Goal: Task Accomplishment & Management: Manage account settings

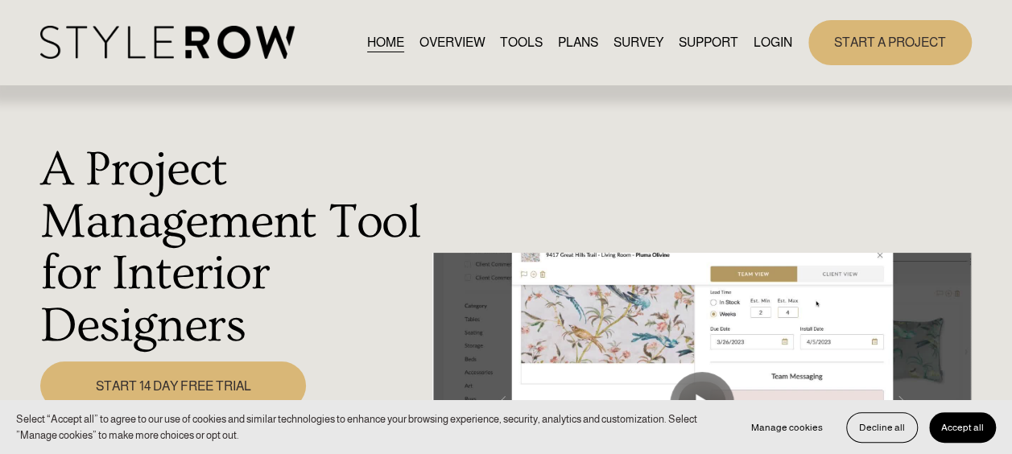
click at [867, 39] on link "START A PROJECT" at bounding box center [889, 42] width 163 height 44
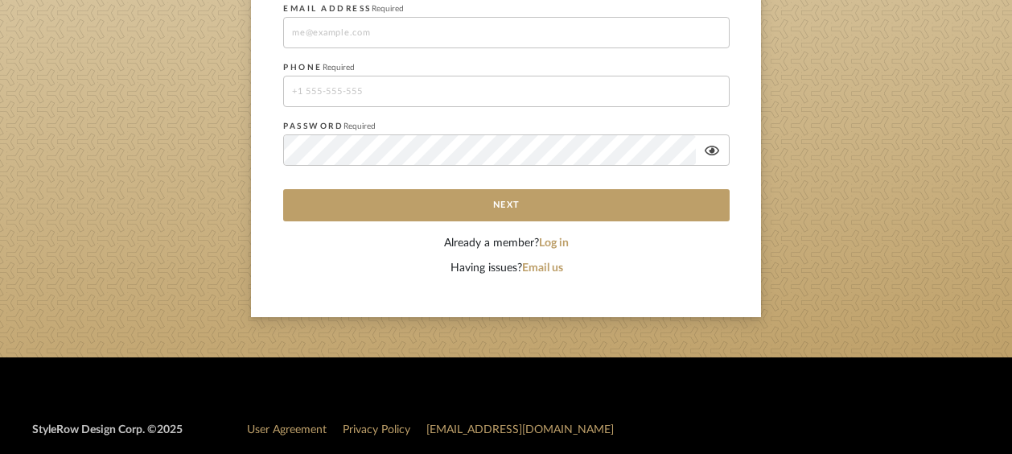
scroll to position [401, 0]
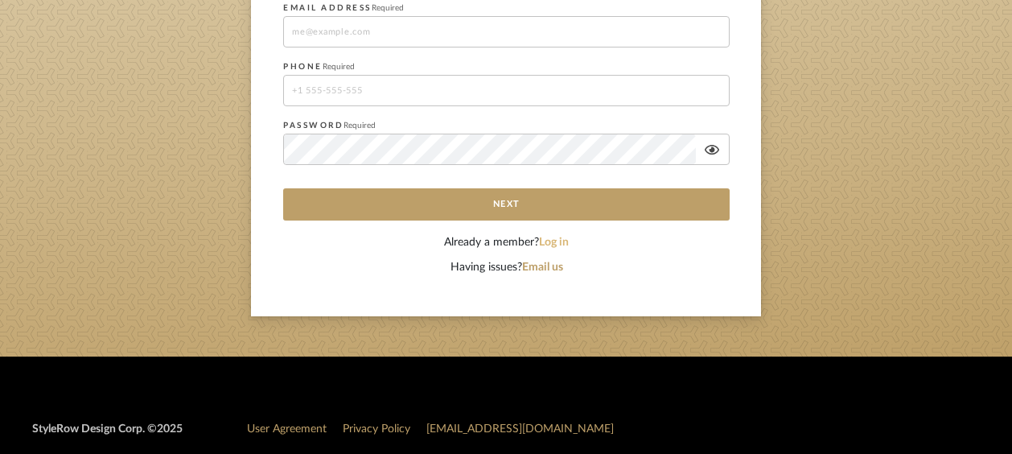
click at [558, 242] on button "Log in" at bounding box center [554, 242] width 30 height 17
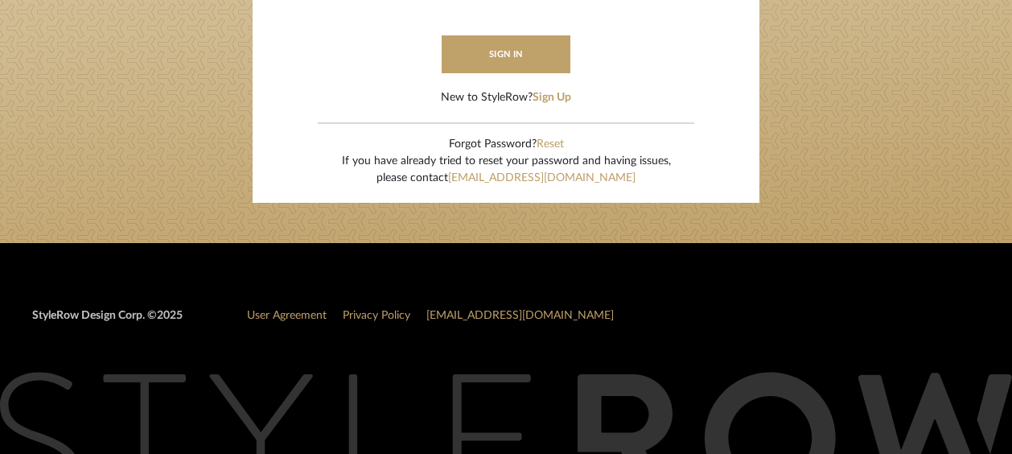
type input "kimberly@armstrongdesigncollective.com"
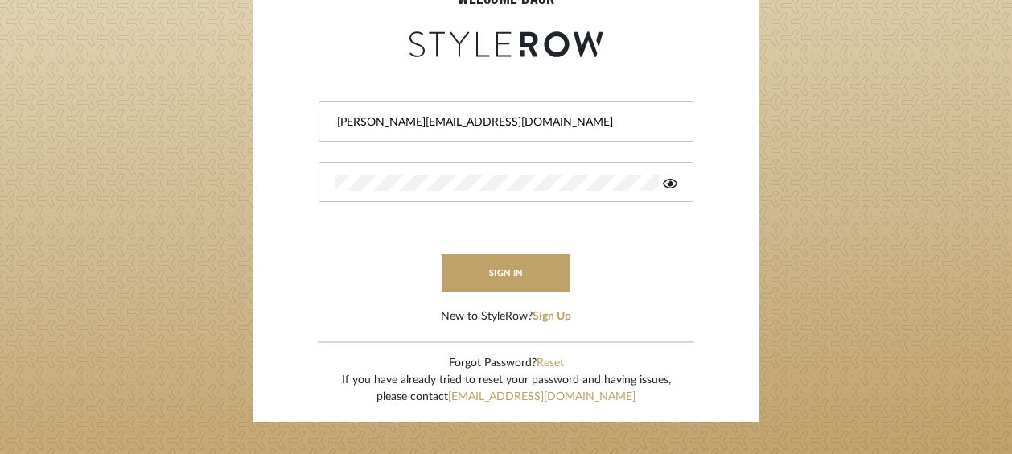
scroll to position [178, 0]
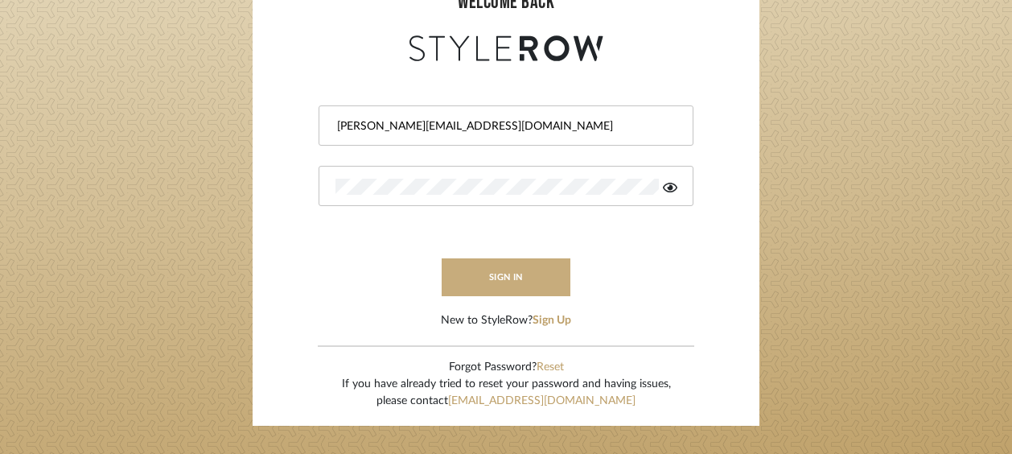
click at [523, 287] on button "sign in" at bounding box center [506, 277] width 129 height 38
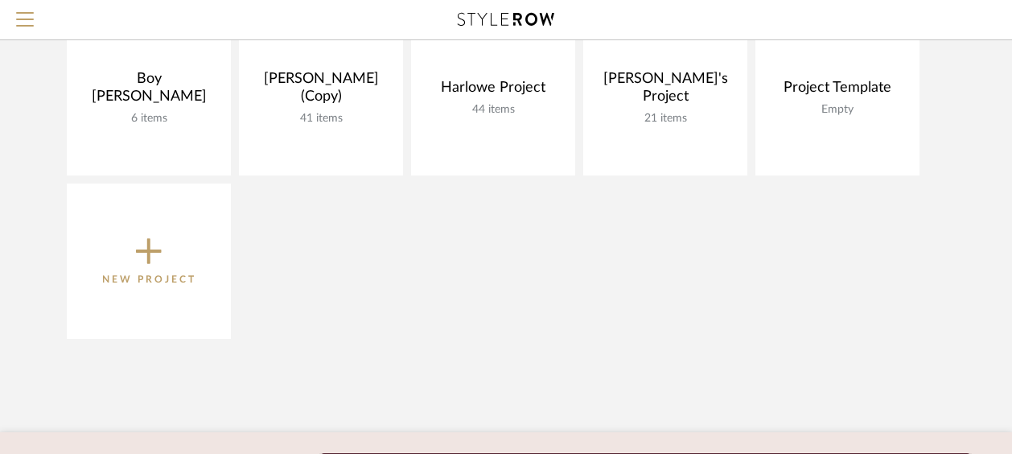
scroll to position [210, 0]
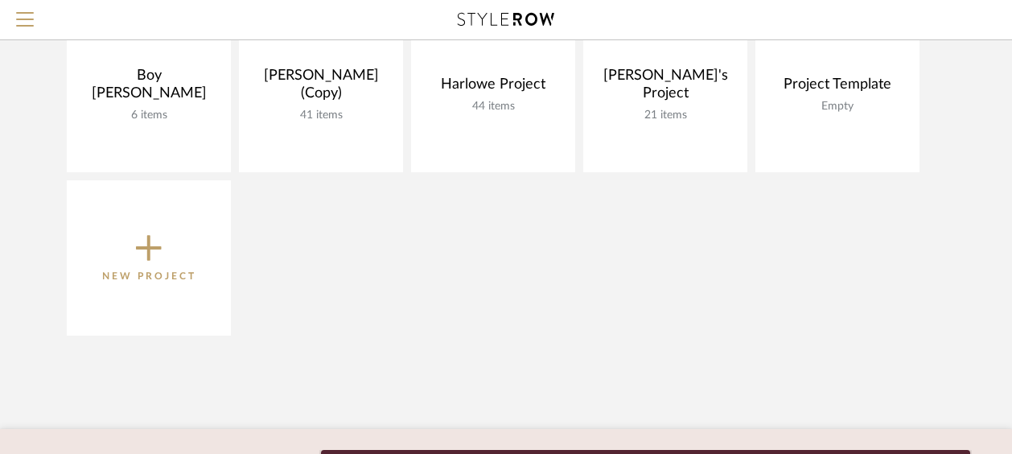
click at [136, 253] on icon at bounding box center [149, 248] width 26 height 34
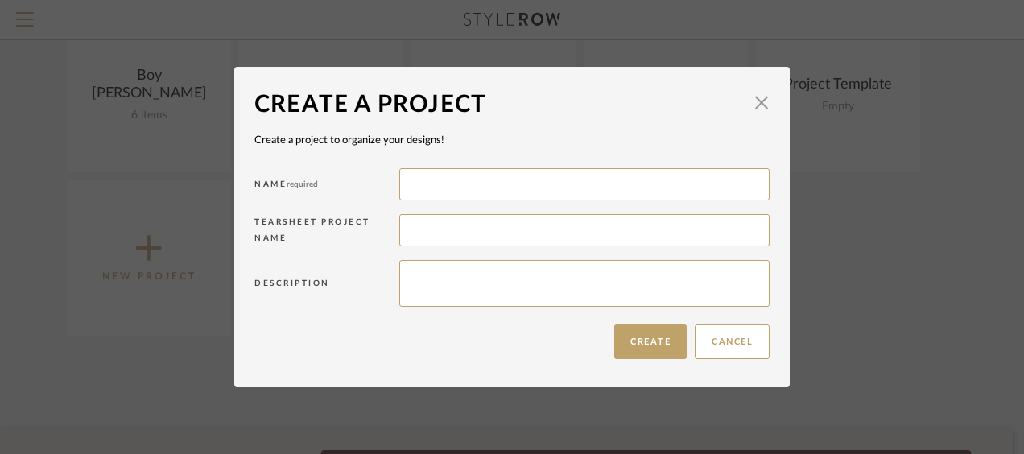
click at [753, 101] on span "button" at bounding box center [761, 103] width 32 height 32
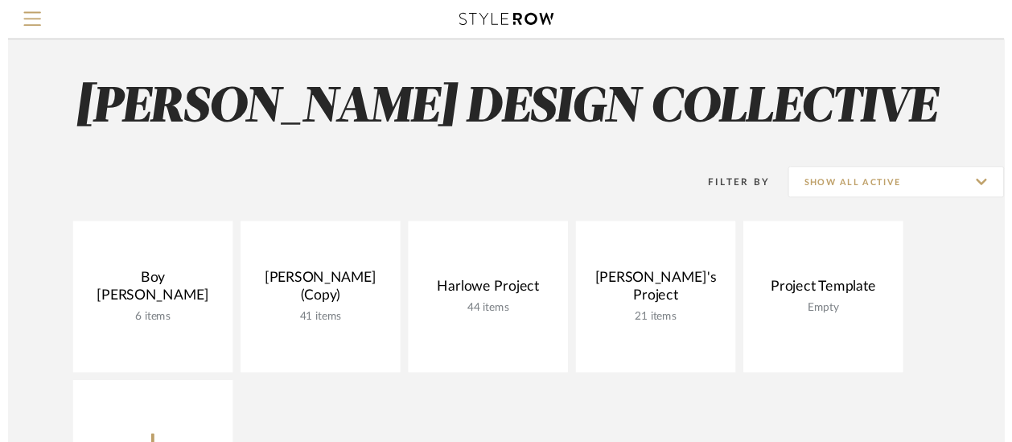
scroll to position [210, 0]
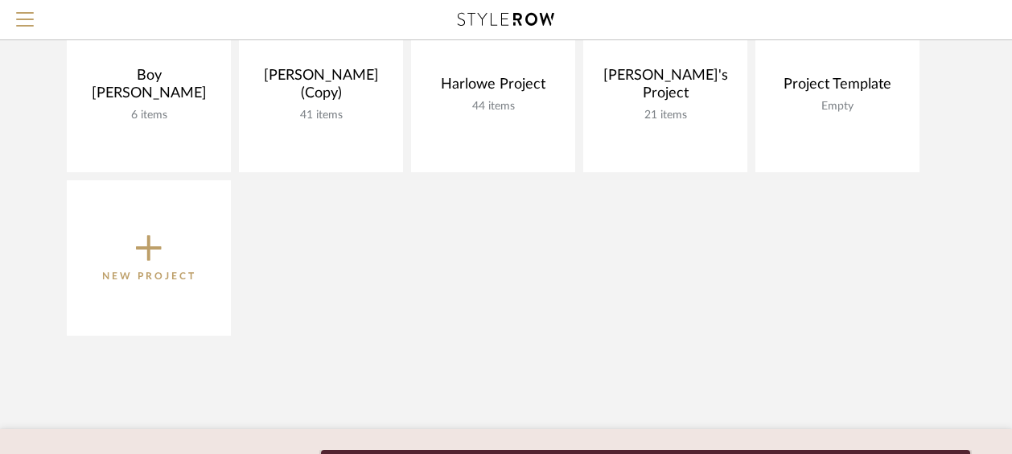
click at [0, 0] on link "View Budget" at bounding box center [0, 0] width 0 height 0
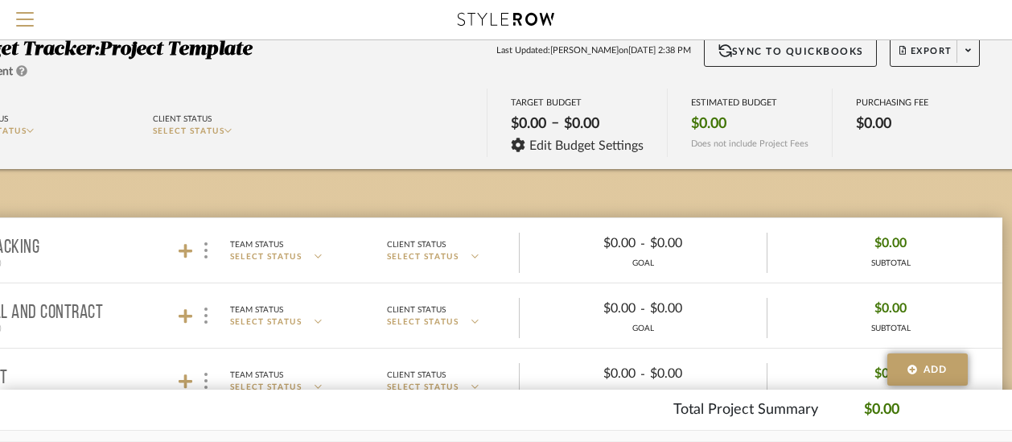
scroll to position [0, 122]
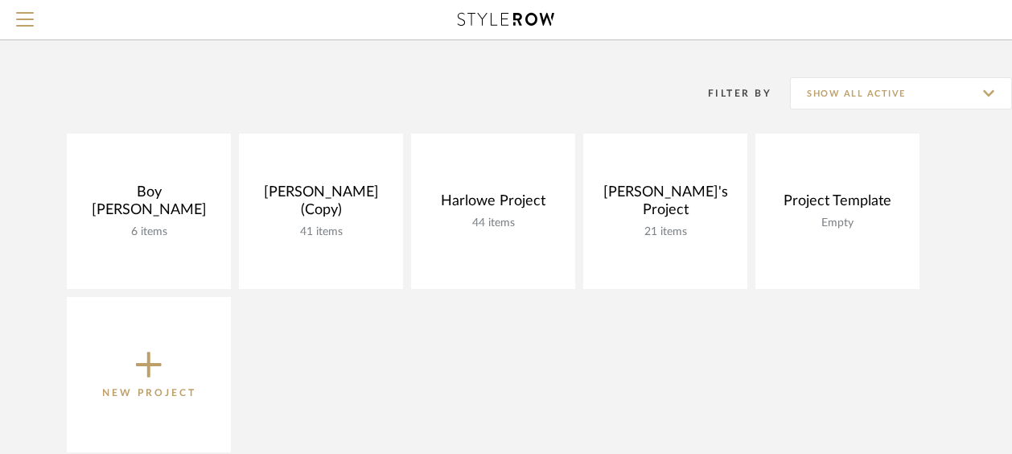
scroll to position [89, 0]
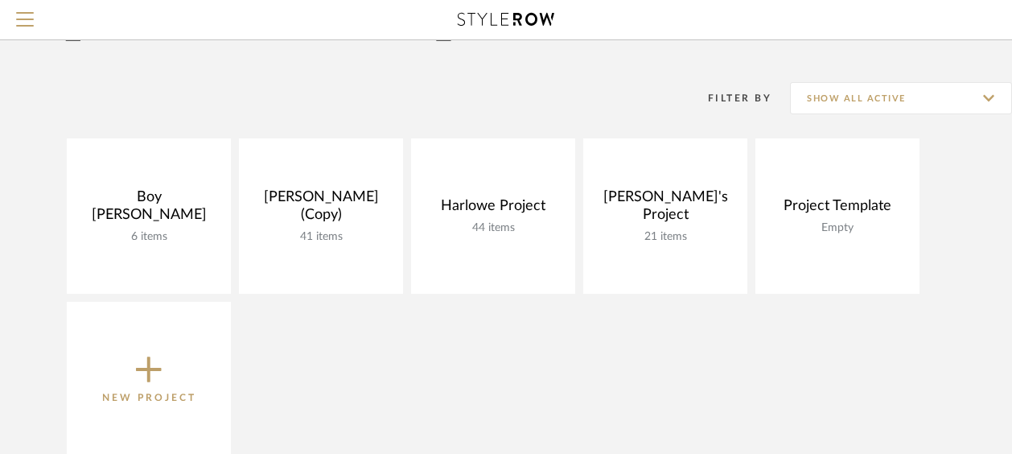
click at [845, 158] on icon at bounding box center [843, 156] width 16 height 16
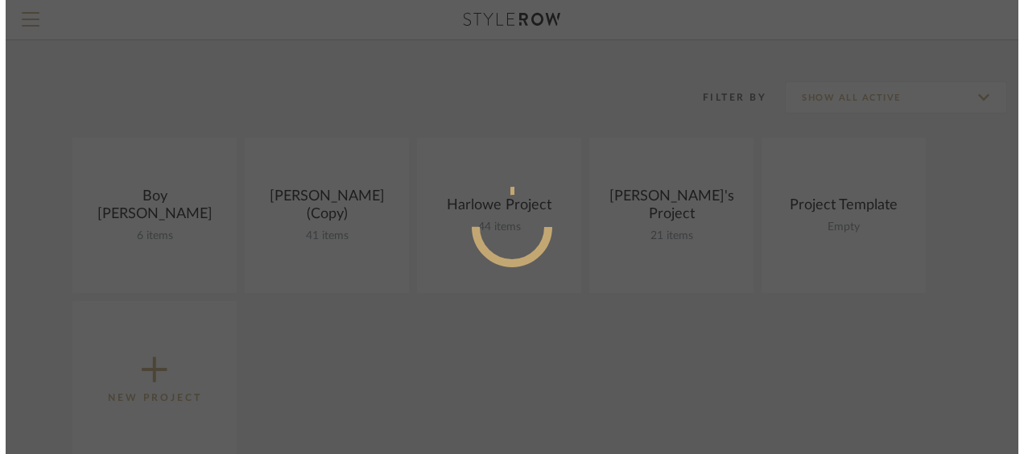
scroll to position [0, 0]
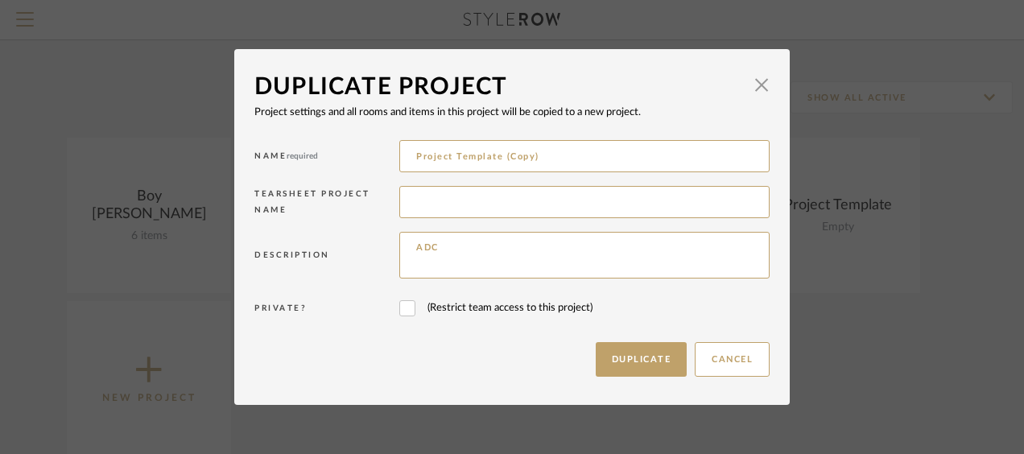
click at [542, 160] on input "Project Template (Copy)" at bounding box center [584, 156] width 370 height 32
type input "P"
type input "[PERSON_NAME] East Project"
click at [439, 235] on textarea "ADC" at bounding box center [584, 255] width 370 height 47
click at [618, 356] on button "Duplicate" at bounding box center [641, 359] width 92 height 35
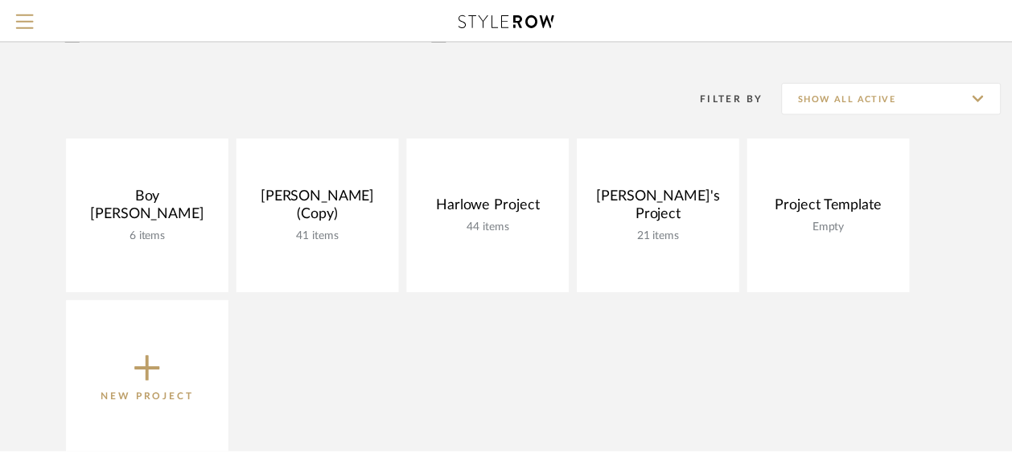
scroll to position [89, 0]
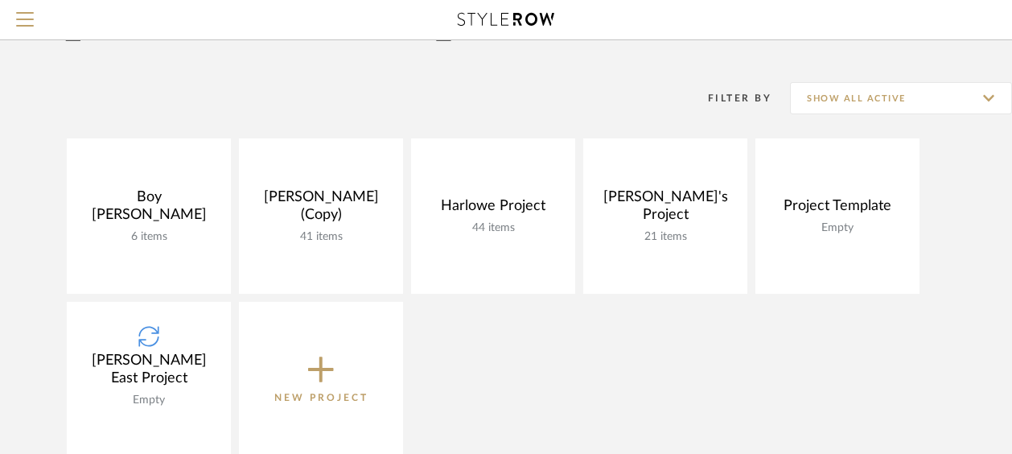
click at [157, 389] on project-collection-item "[PERSON_NAME] East Project Empty View Budget Open Project" at bounding box center [149, 379] width 164 height 155
click at [152, 346] on project-collection-item "[PERSON_NAME] East Project Empty View Budget Open Project" at bounding box center [149, 379] width 164 height 155
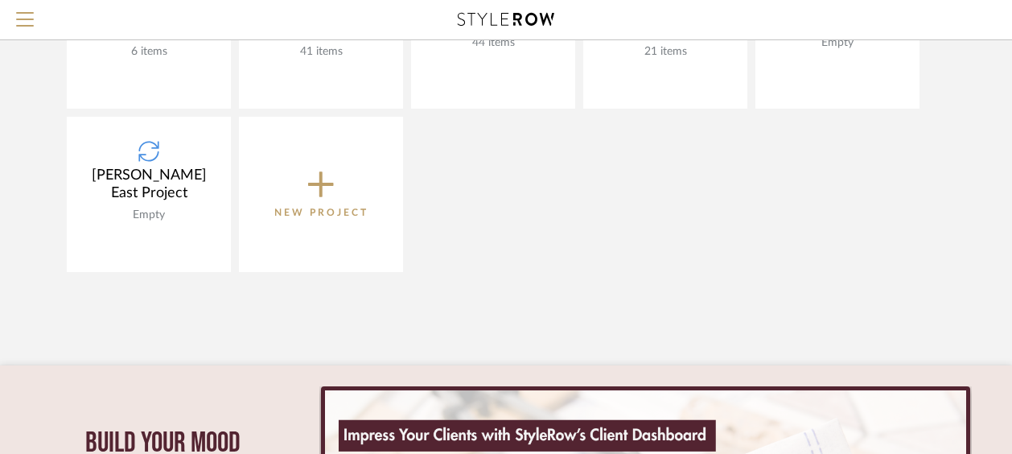
scroll to position [286, 0]
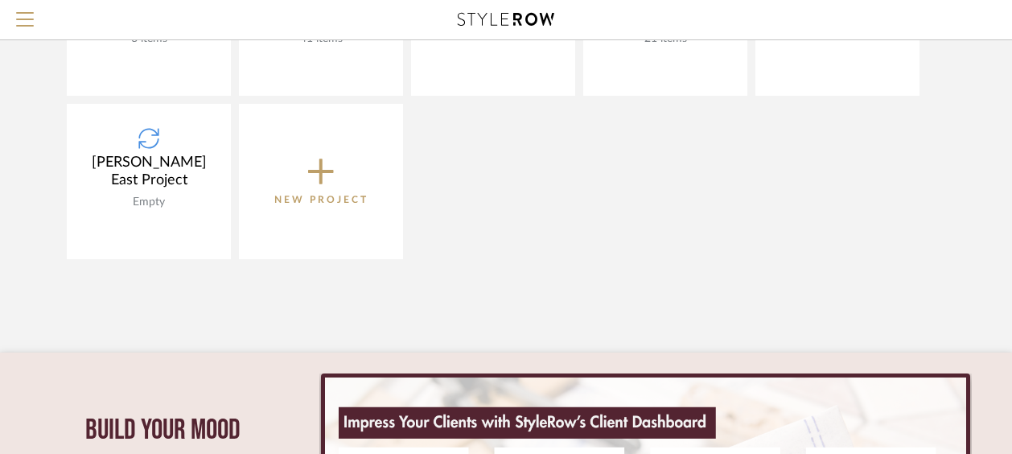
click at [150, 193] on project-collection-item "[PERSON_NAME] East Project Empty View Budget Open Project" at bounding box center [149, 181] width 164 height 155
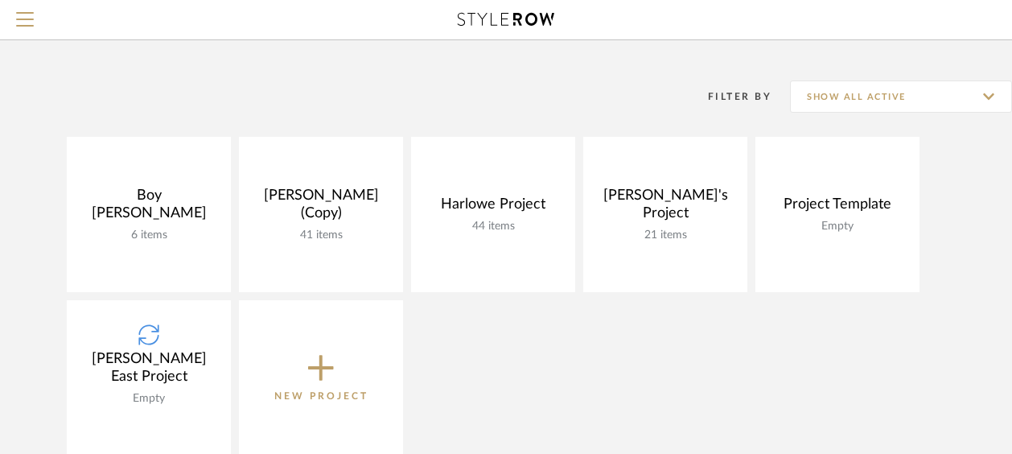
scroll to position [90, 0]
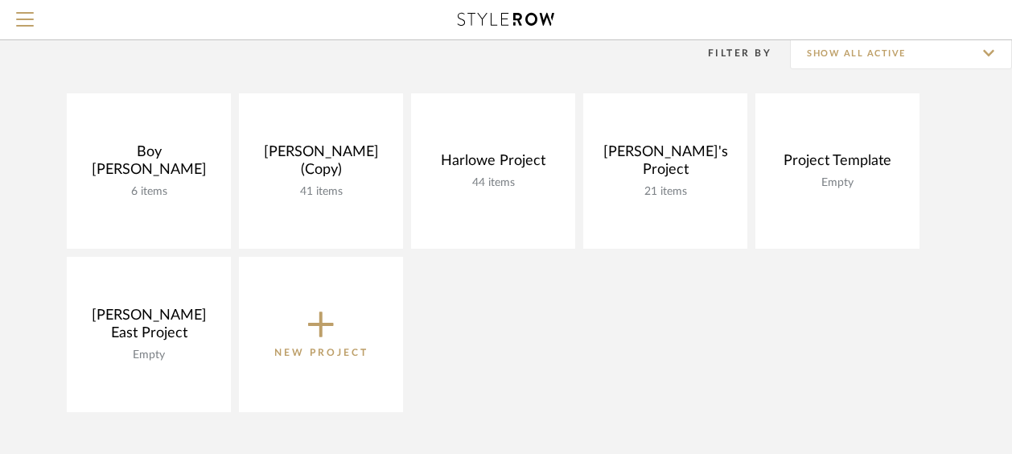
scroll to position [150, 0]
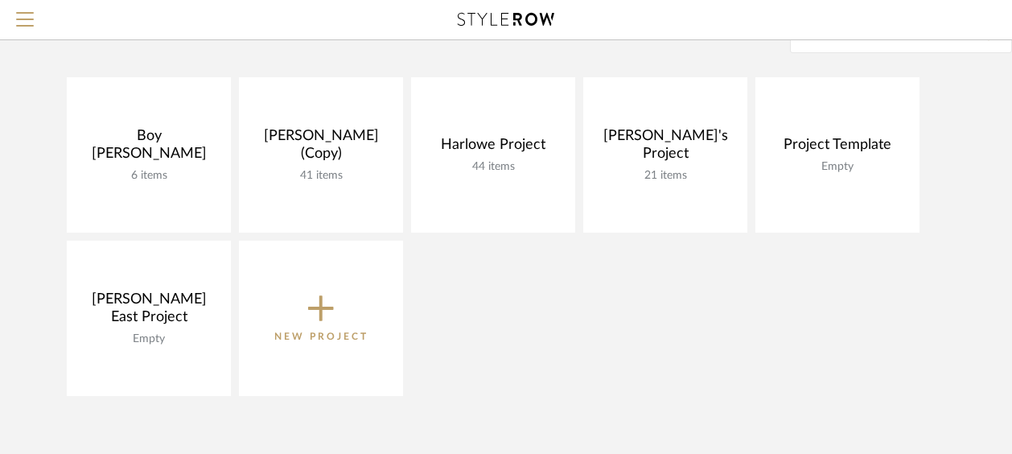
click at [0, 0] on link at bounding box center [0, 0] width 0 height 0
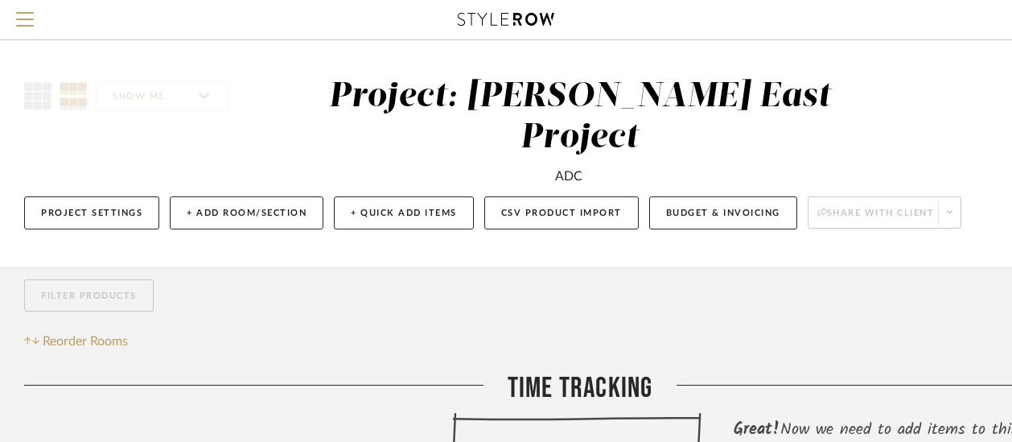
click at [550, 159] on div "ADC" at bounding box center [580, 172] width 525 height 27
click at [119, 196] on button "Project Settings" at bounding box center [91, 212] width 135 height 33
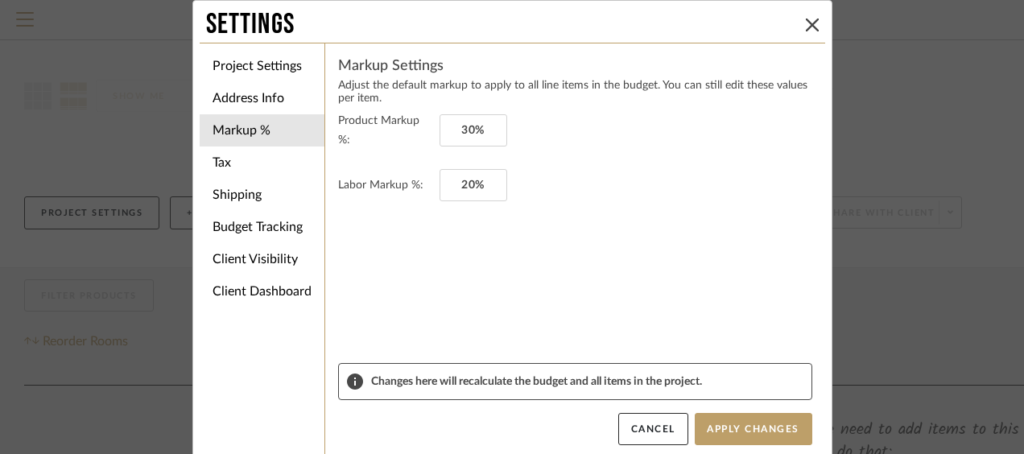
click at [229, 104] on li "Address Info" at bounding box center [262, 98] width 125 height 32
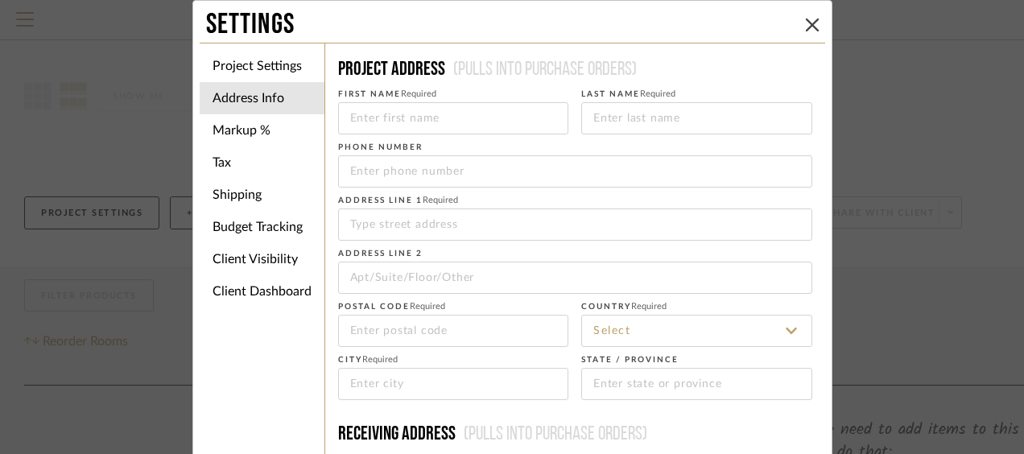
click at [246, 72] on li "Project Settings" at bounding box center [262, 66] width 125 height 32
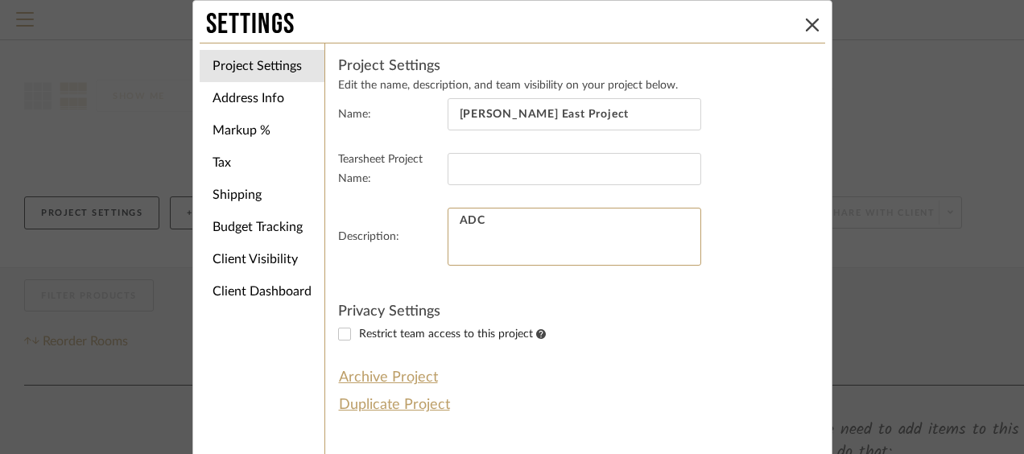
click at [481, 216] on textarea "ADC" at bounding box center [573, 237] width 253 height 58
type textarea "A"
click at [248, 106] on li "Address Info" at bounding box center [262, 98] width 125 height 32
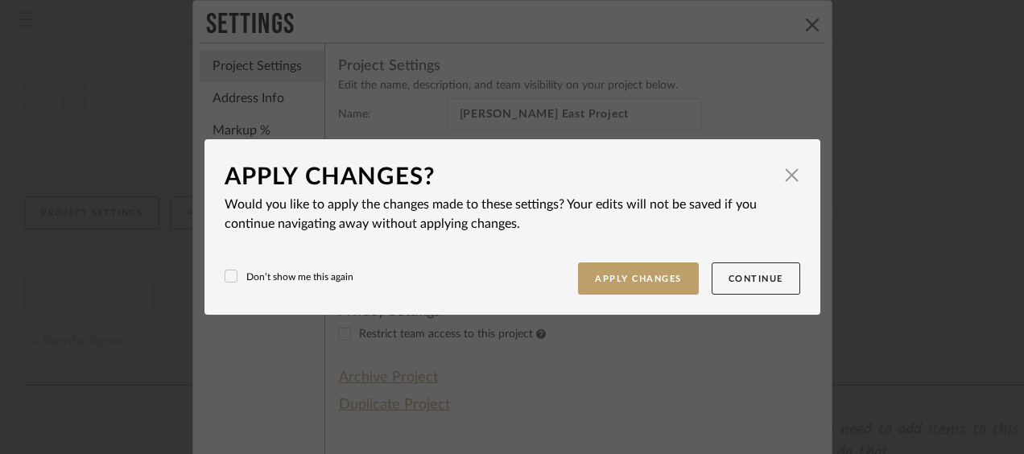
click at [744, 289] on button "Continue" at bounding box center [755, 278] width 89 height 33
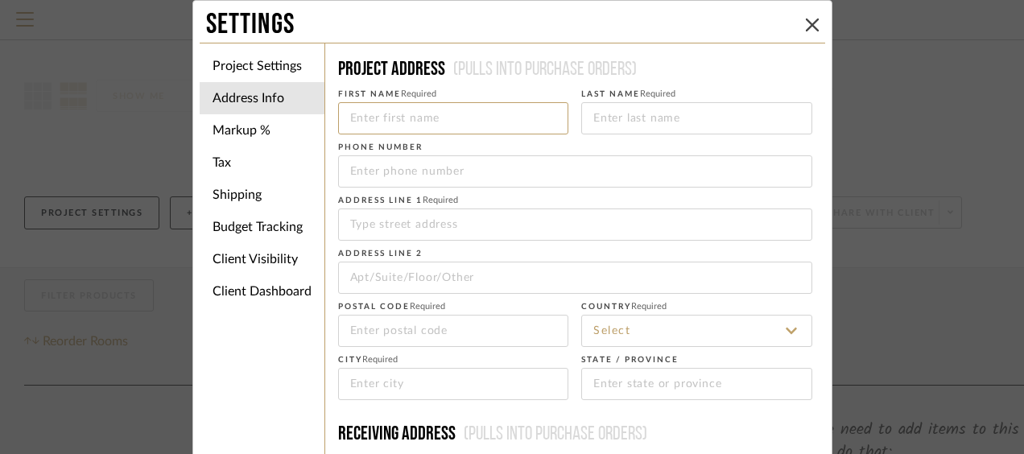
click at [404, 128] on input at bounding box center [453, 118] width 231 height 32
type input "[PERSON_NAME]"
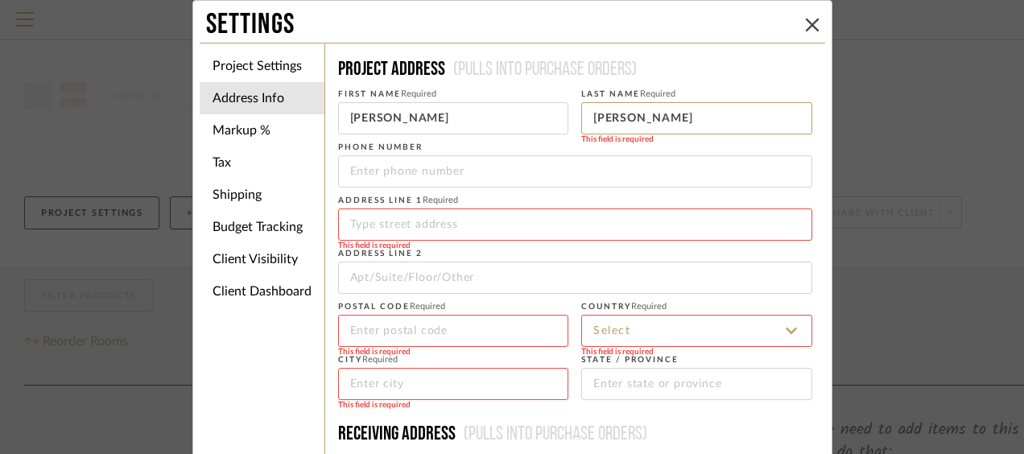
type input "[PERSON_NAME]"
click at [353, 225] on input at bounding box center [575, 224] width 474 height 32
click at [356, 221] on input at bounding box center [575, 224] width 474 height 32
type input "[STREET_ADDRESS]"
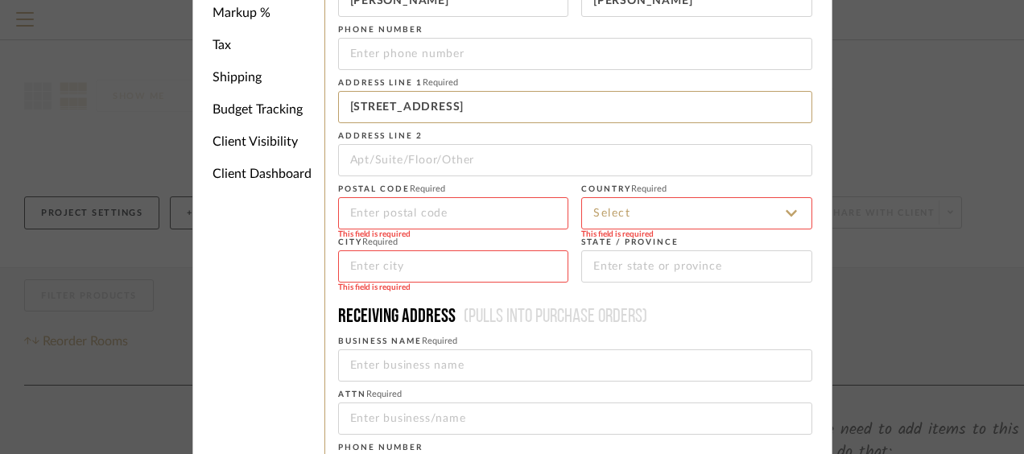
scroll to position [117, 0]
click at [615, 265] on input at bounding box center [696, 266] width 231 height 32
click at [367, 211] on input at bounding box center [453, 213] width 231 height 32
type input "37206"
click at [424, 270] on input at bounding box center [453, 266] width 231 height 32
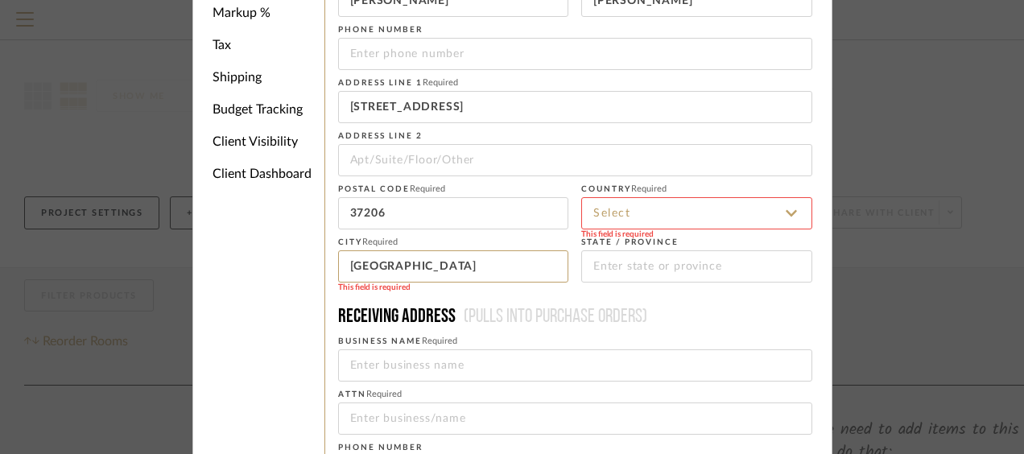
type input "Nashville"
click at [637, 276] on input at bounding box center [696, 266] width 231 height 32
type input "TN"
click at [816, 114] on div "Project Address (Pulls into purchase orders) First Name Required Dean Last Name…" at bounding box center [574, 341] width 501 height 830
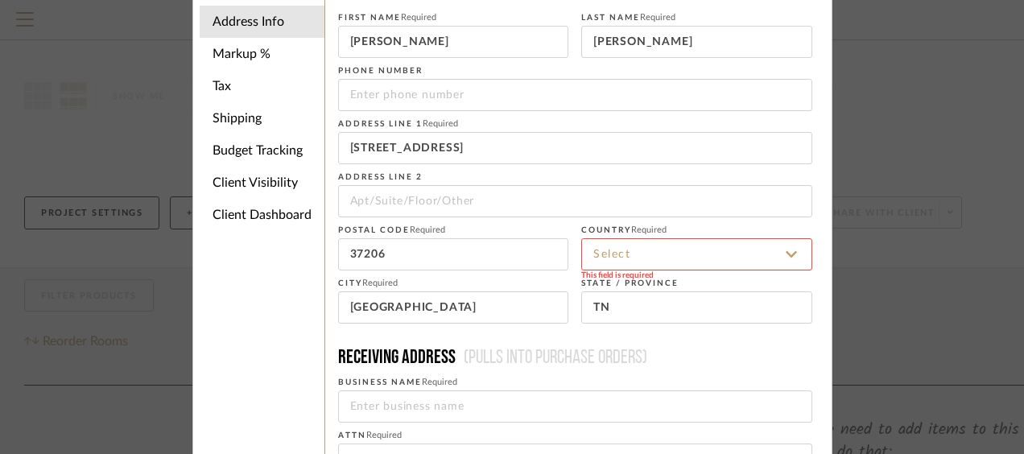
scroll to position [97, 0]
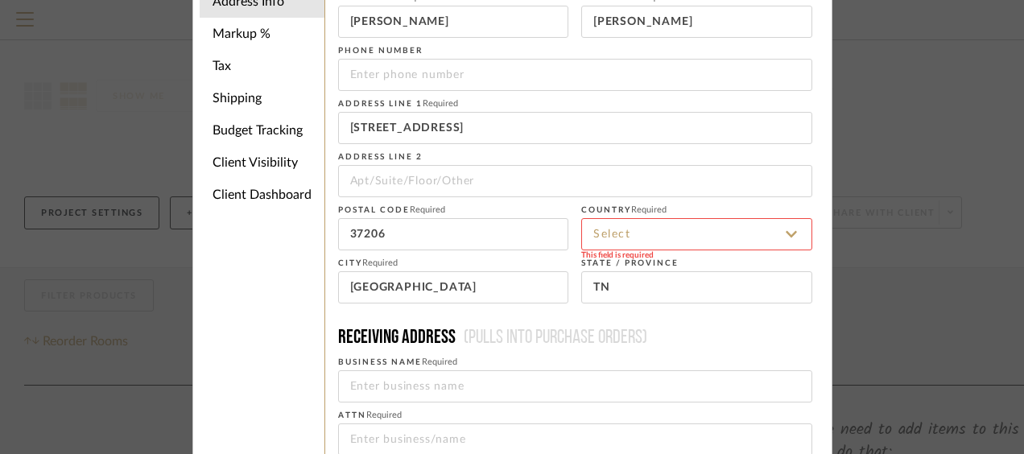
click at [663, 233] on input at bounding box center [696, 234] width 231 height 32
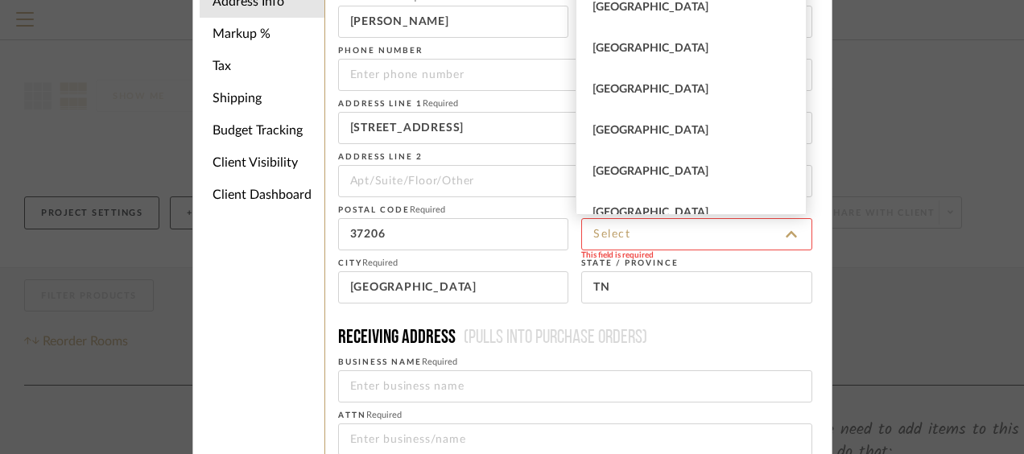
scroll to position [10036, 0]
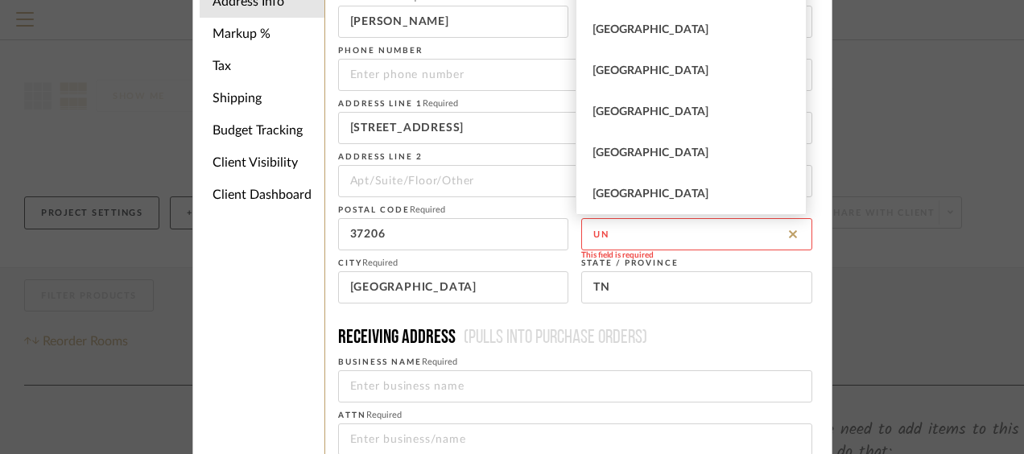
type input "u"
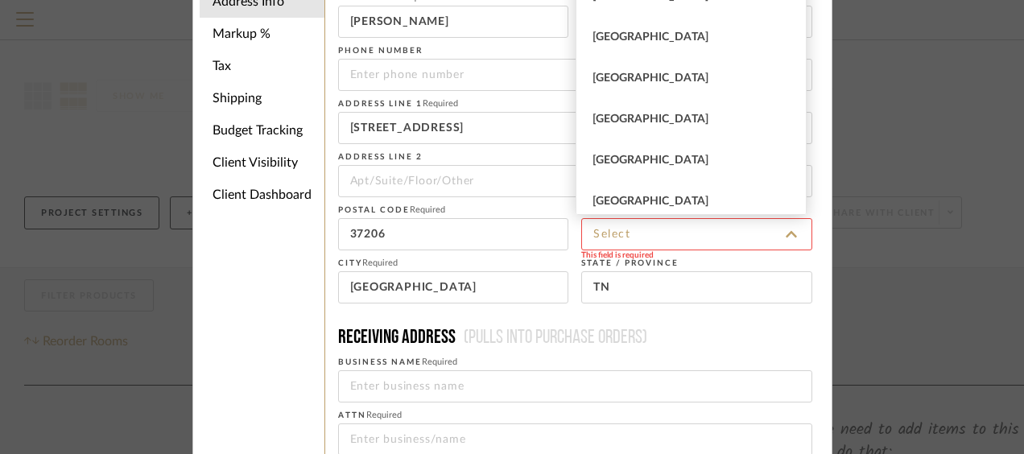
scroll to position [9865, 0]
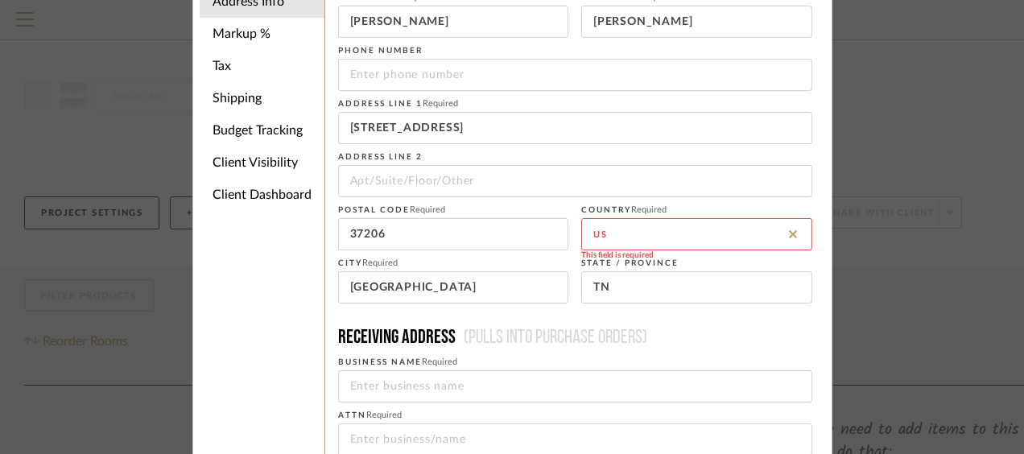
type input "u"
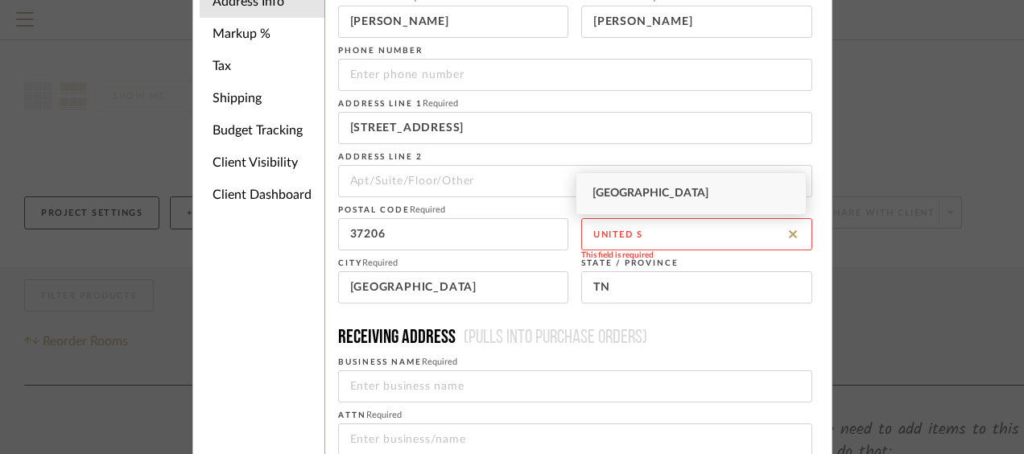
click at [646, 198] on span "United States" at bounding box center [650, 193] width 116 height 11
type input "United States"
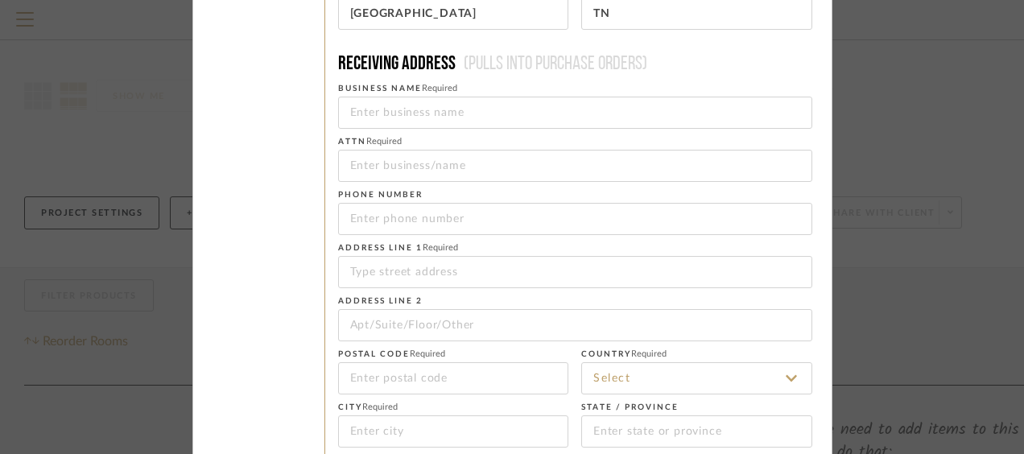
scroll to position [428, 0]
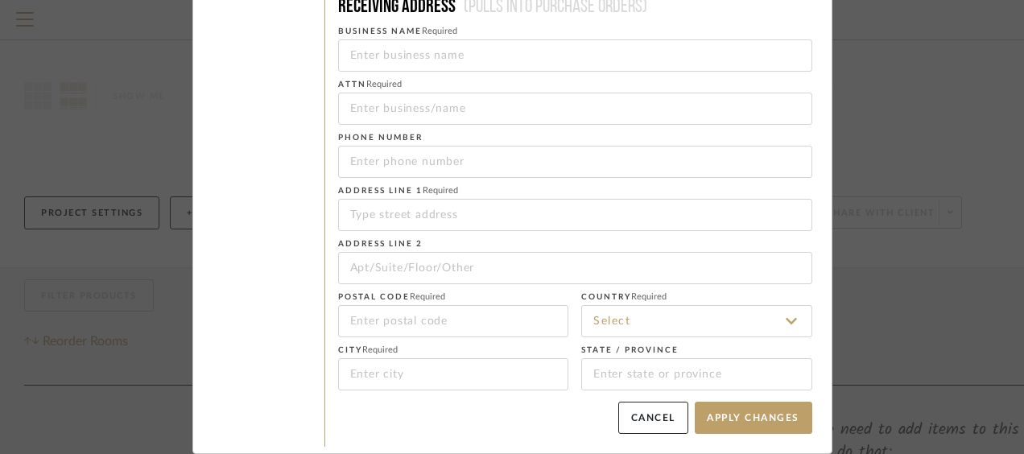
click at [760, 420] on button "Apply Changes" at bounding box center [752, 418] width 117 height 32
click at [738, 420] on button "Apply Changes" at bounding box center [752, 418] width 117 height 32
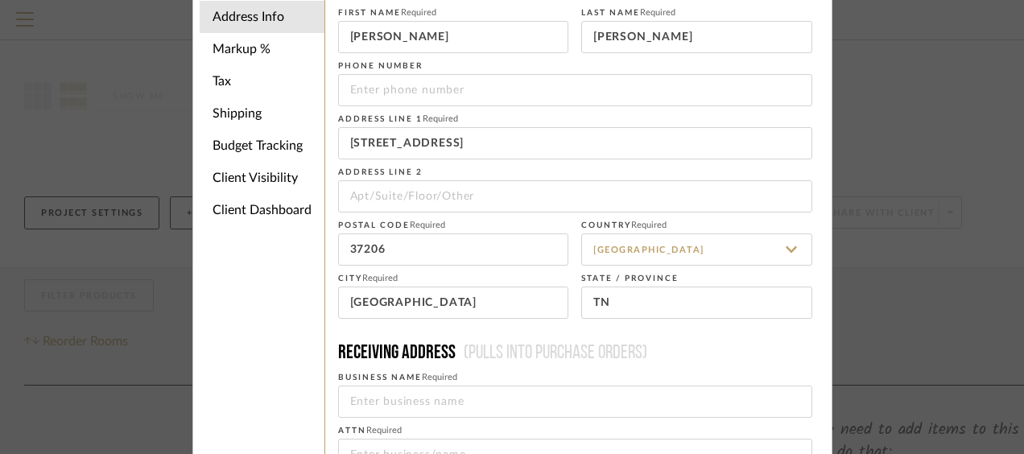
scroll to position [0, 0]
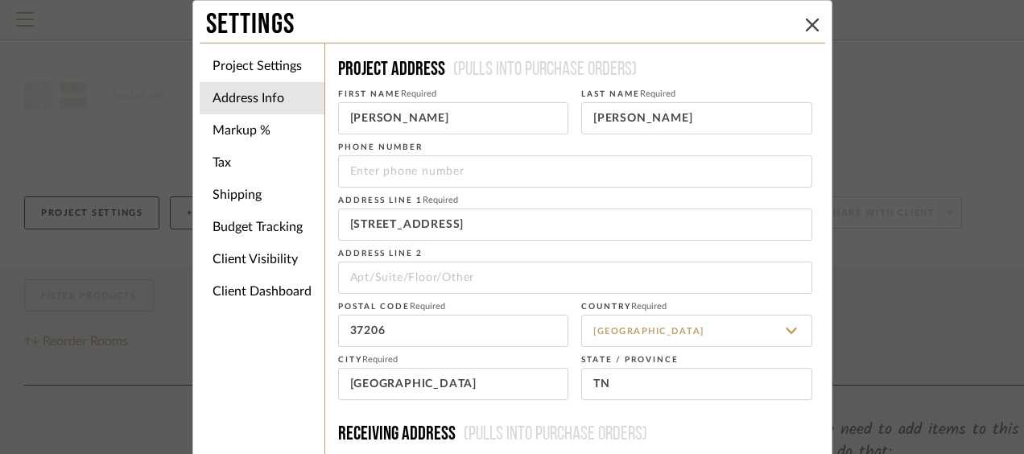
click at [810, 25] on icon at bounding box center [812, 25] width 13 height 13
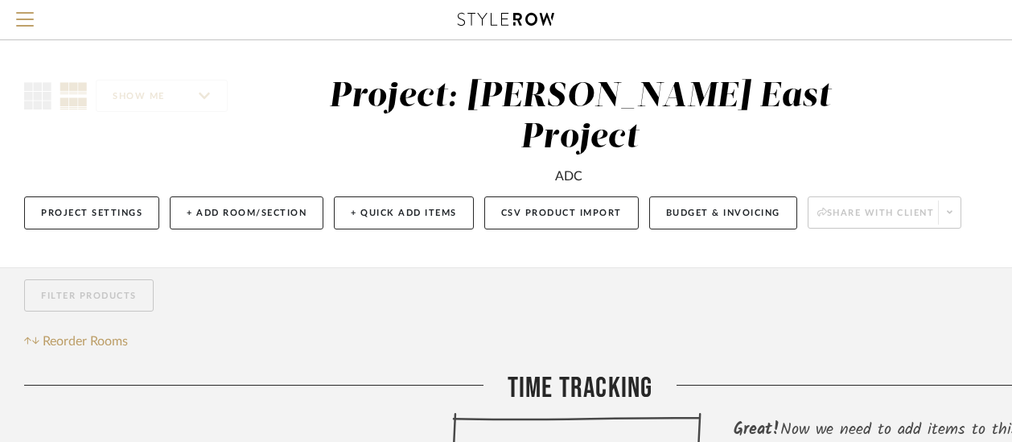
click at [124, 196] on button "Project Settings" at bounding box center [91, 212] width 135 height 33
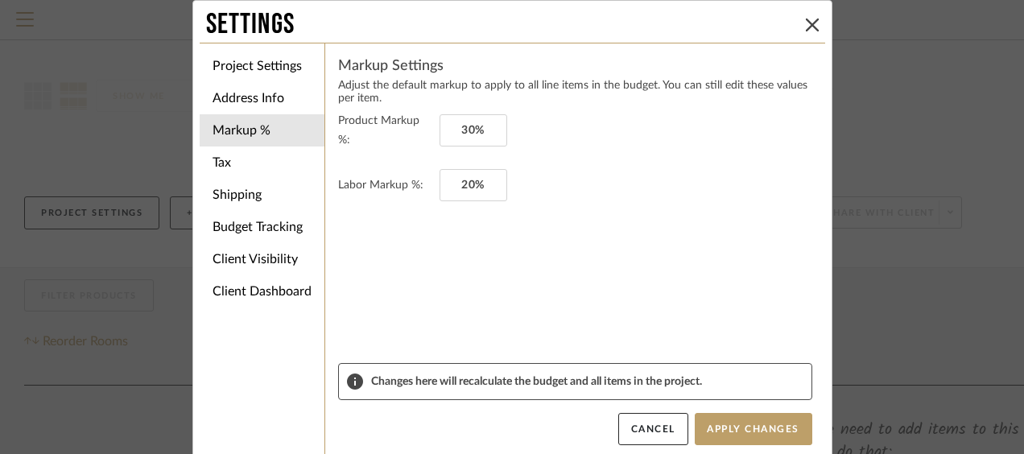
click at [281, 60] on li "Project Settings" at bounding box center [262, 66] width 125 height 32
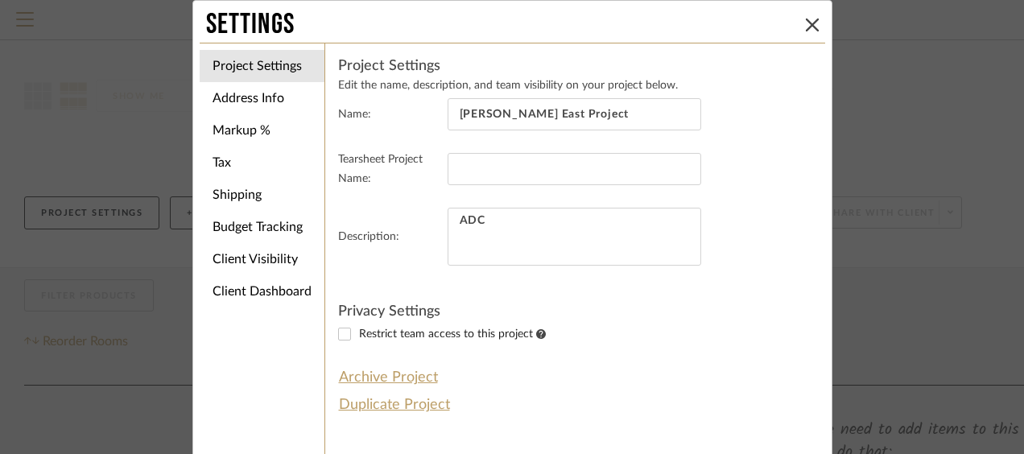
click at [260, 106] on li "Address Info" at bounding box center [262, 98] width 125 height 32
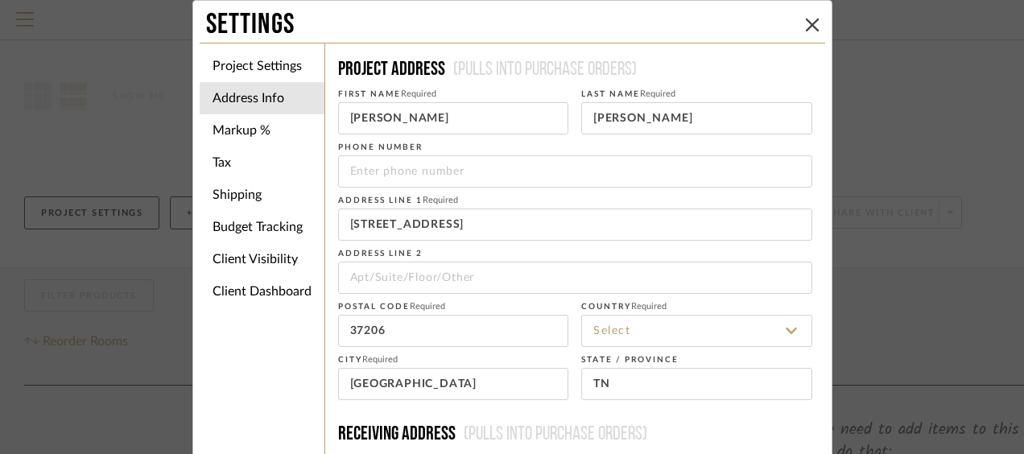
type input "United States"
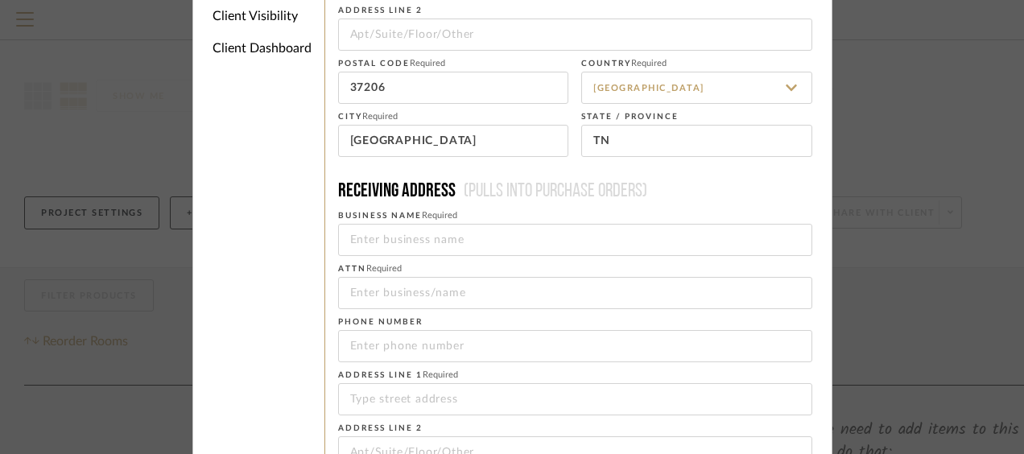
scroll to position [428, 0]
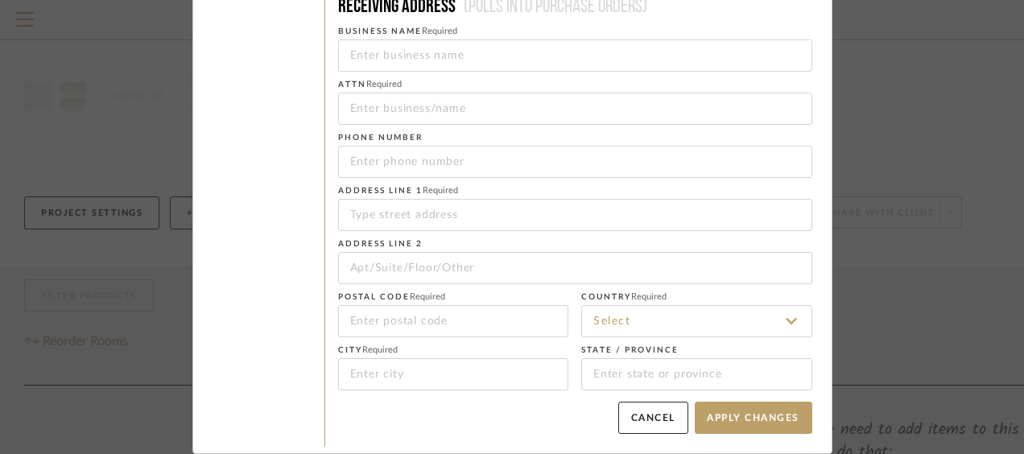
click at [744, 421] on button "Apply Changes" at bounding box center [752, 418] width 117 height 32
drag, startPoint x: 744, startPoint y: 421, endPoint x: 569, endPoint y: 424, distance: 175.5
click at [569, 424] on div "Cancel Apply Changes" at bounding box center [575, 418] width 474 height 32
click at [736, 409] on button "Apply Changes" at bounding box center [752, 418] width 117 height 32
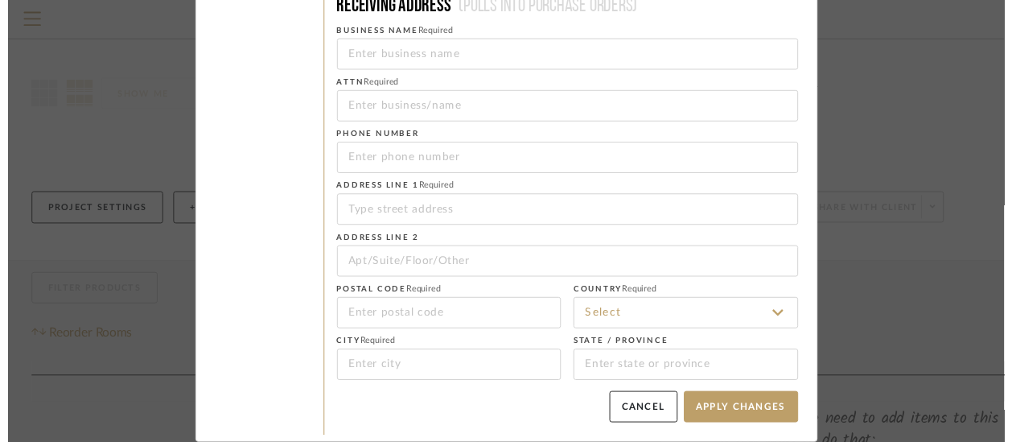
scroll to position [0, 0]
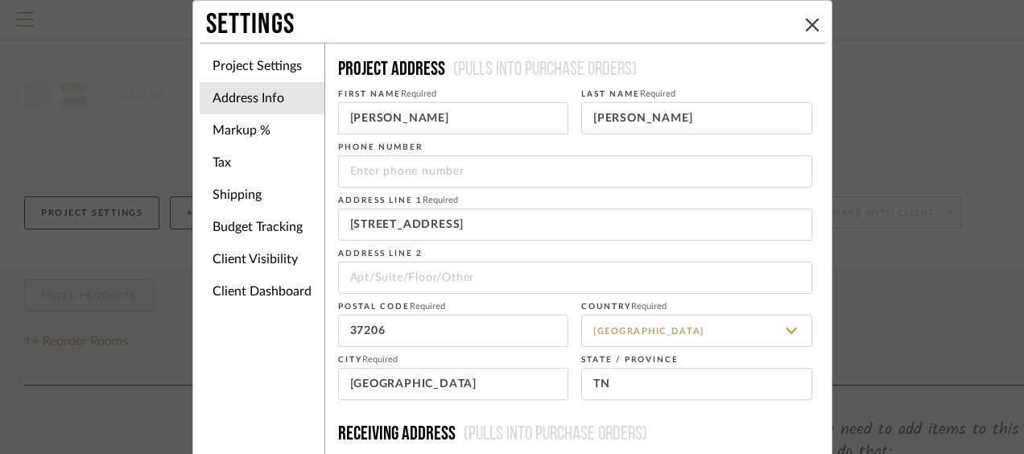
click at [802, 21] on button at bounding box center [811, 24] width 19 height 19
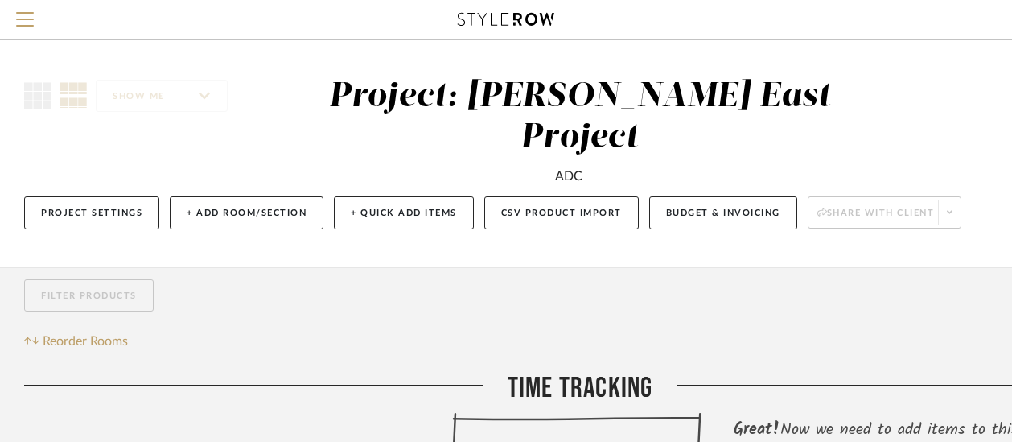
scroll to position [160, 0]
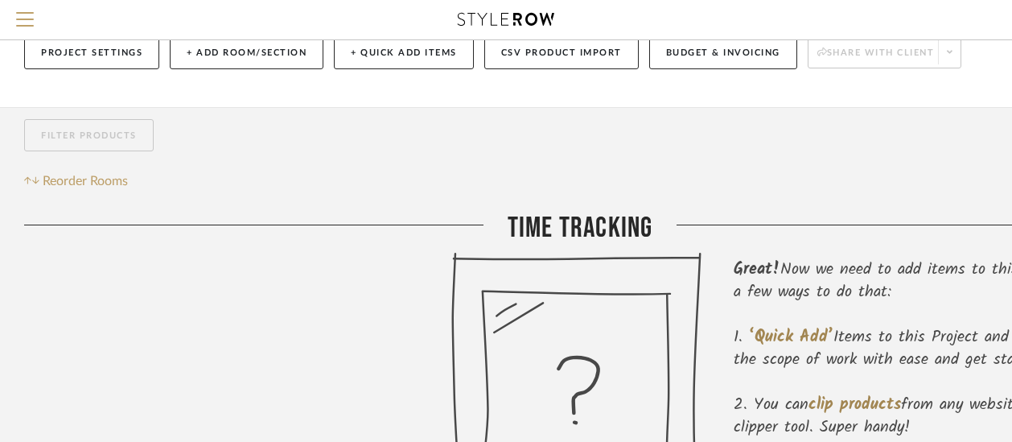
click at [301, 275] on div at bounding box center [237, 401] width 427 height 299
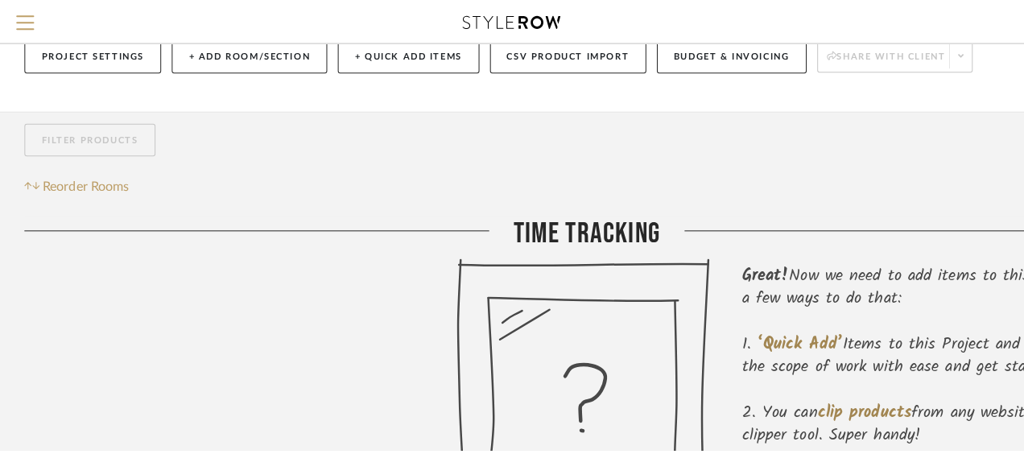
scroll to position [0, 0]
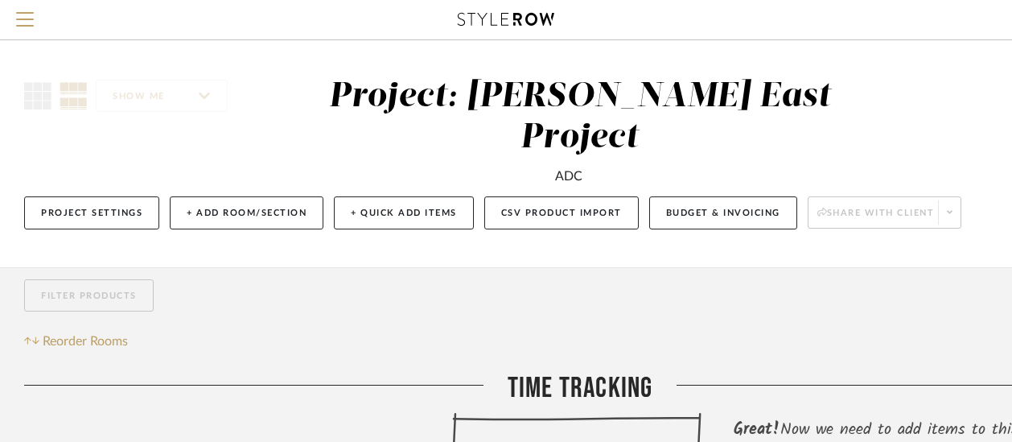
click at [145, 196] on button "Project Settings" at bounding box center [91, 212] width 135 height 33
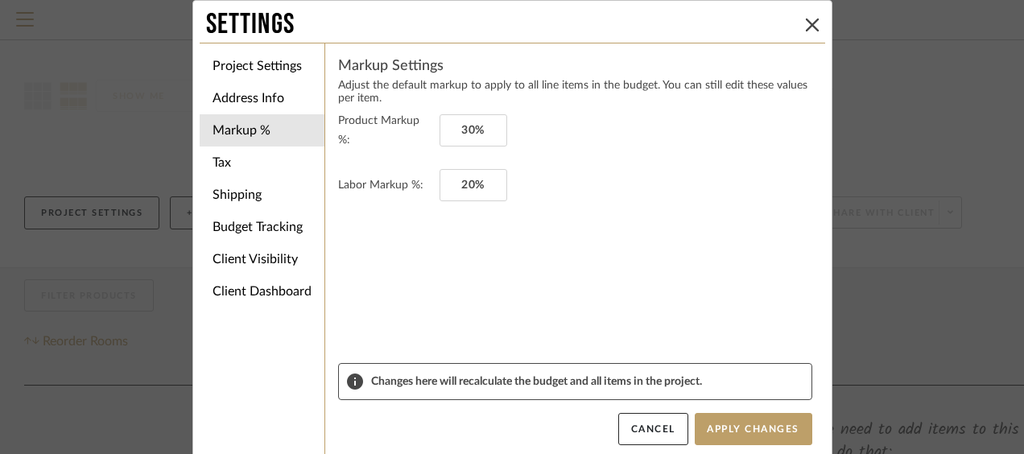
click at [233, 93] on li "Address Info" at bounding box center [262, 98] width 125 height 32
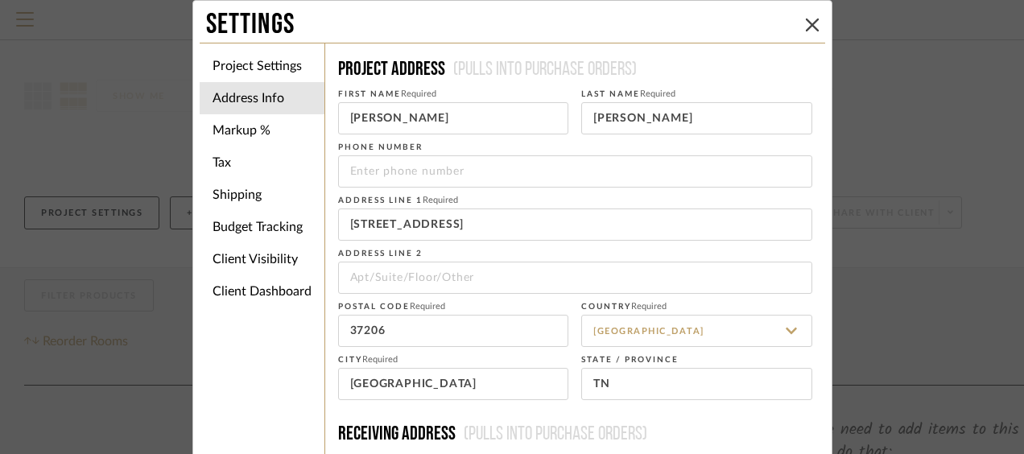
scroll to position [428, 0]
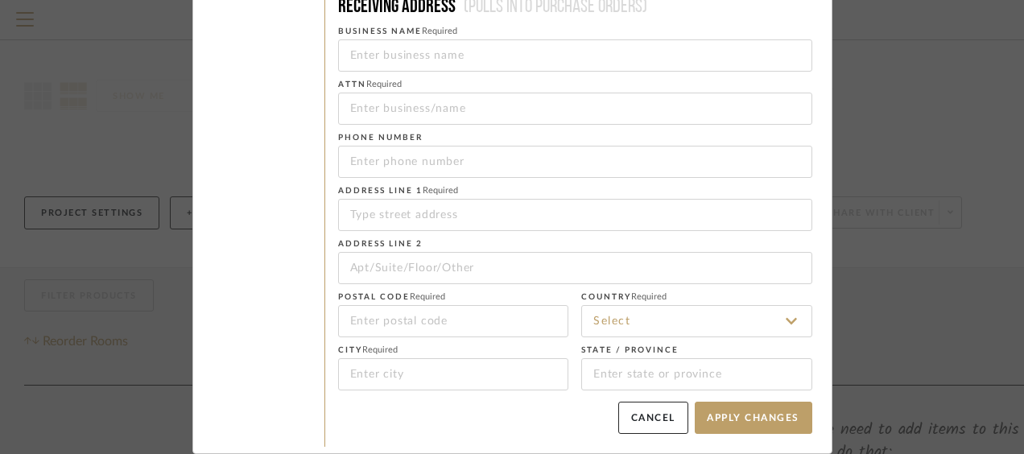
click at [746, 426] on button "Apply Changes" at bounding box center [752, 418] width 117 height 32
click at [739, 417] on button "Apply Changes" at bounding box center [752, 418] width 117 height 32
click at [740, 414] on button "Apply Changes" at bounding box center [752, 418] width 117 height 32
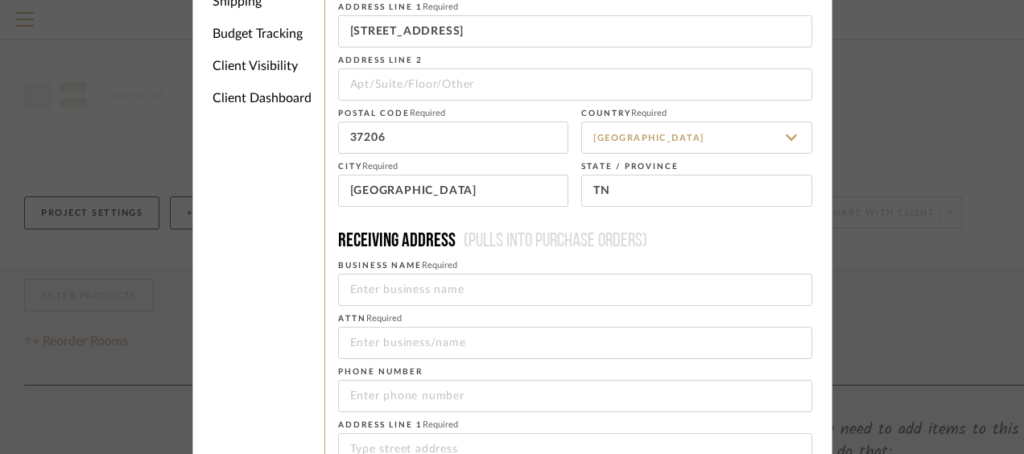
scroll to position [0, 0]
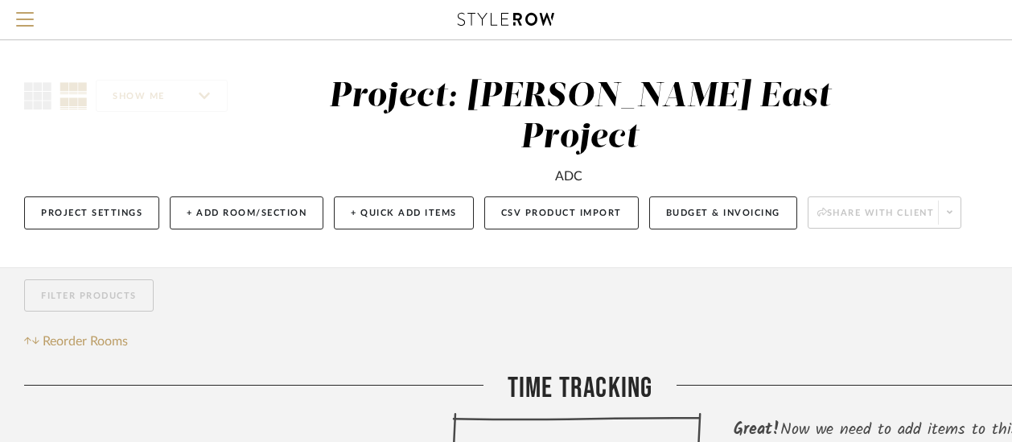
click at [563, 167] on div "ADC" at bounding box center [568, 176] width 27 height 19
click at [138, 196] on button "Project Settings" at bounding box center [91, 212] width 135 height 33
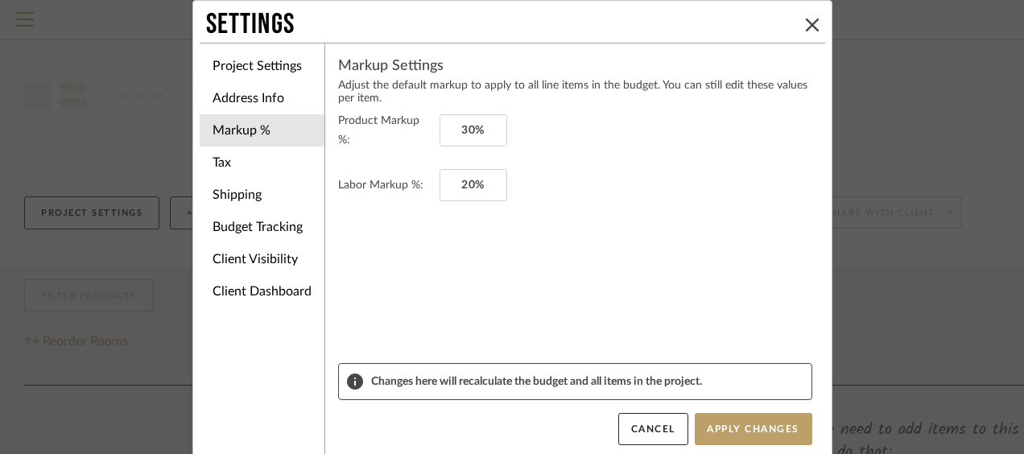
click at [252, 92] on li "Address Info" at bounding box center [262, 98] width 125 height 32
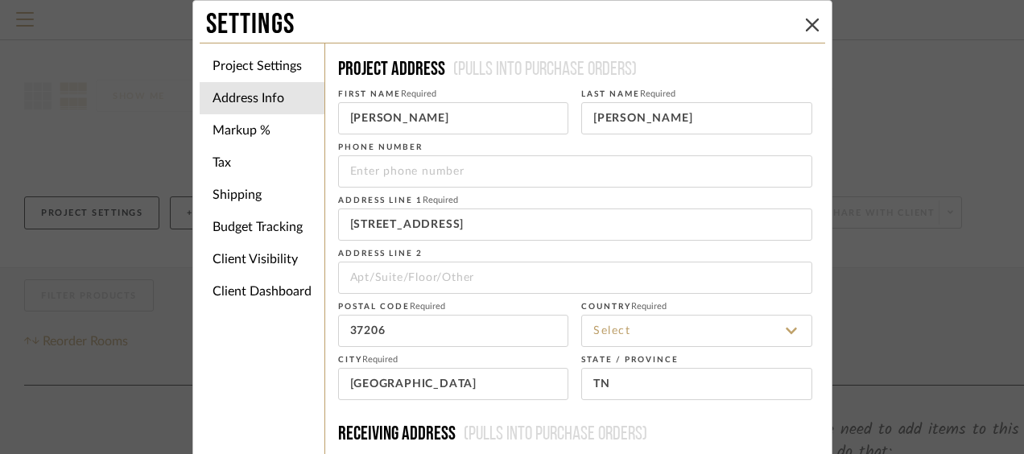
type input "United States"
drag, startPoint x: 452, startPoint y: 222, endPoint x: 341, endPoint y: 218, distance: 111.1
click at [341, 218] on input "707 S. 12th Street" at bounding box center [575, 224] width 474 height 32
click at [396, 224] on input "707 S. 12th Street" at bounding box center [575, 224] width 474 height 32
click at [272, 68] on li "Project Settings" at bounding box center [262, 66] width 125 height 32
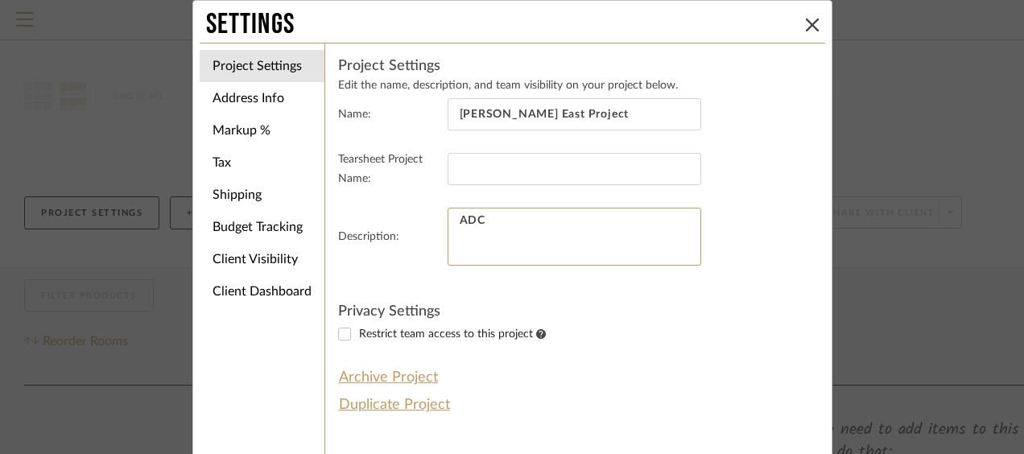
click at [523, 209] on textarea "ADC" at bounding box center [573, 237] width 253 height 58
type textarea "A"
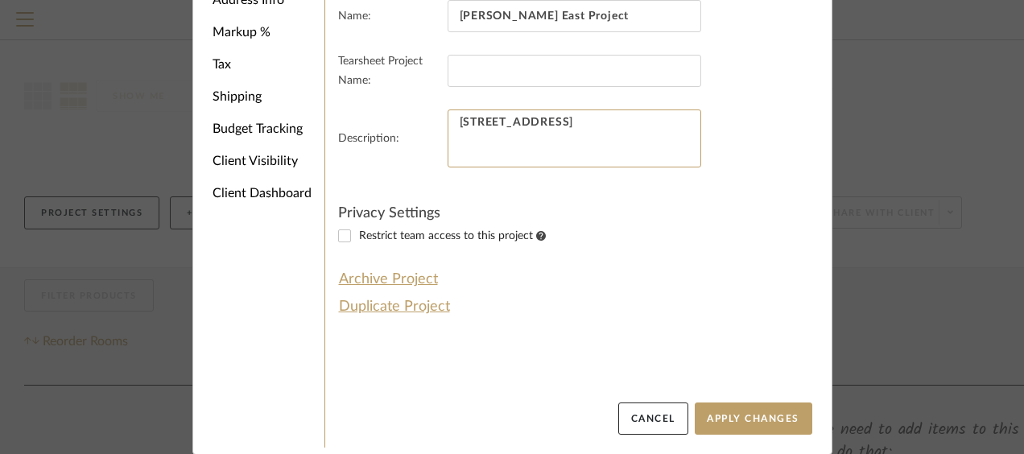
type textarea "707 S. 12th Street Nashville, TN"
click at [733, 422] on button "Apply Changes" at bounding box center [752, 418] width 117 height 32
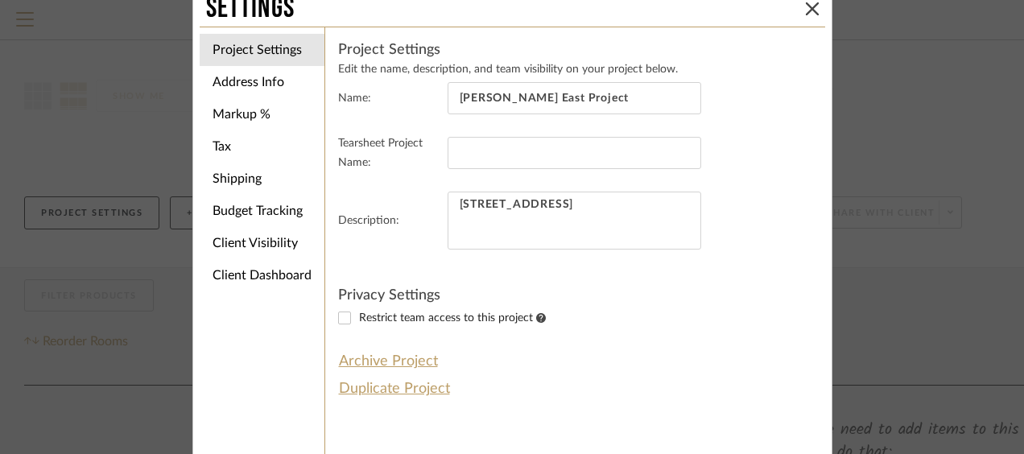
scroll to position [14, 0]
click at [256, 76] on li "Address Info" at bounding box center [262, 84] width 125 height 32
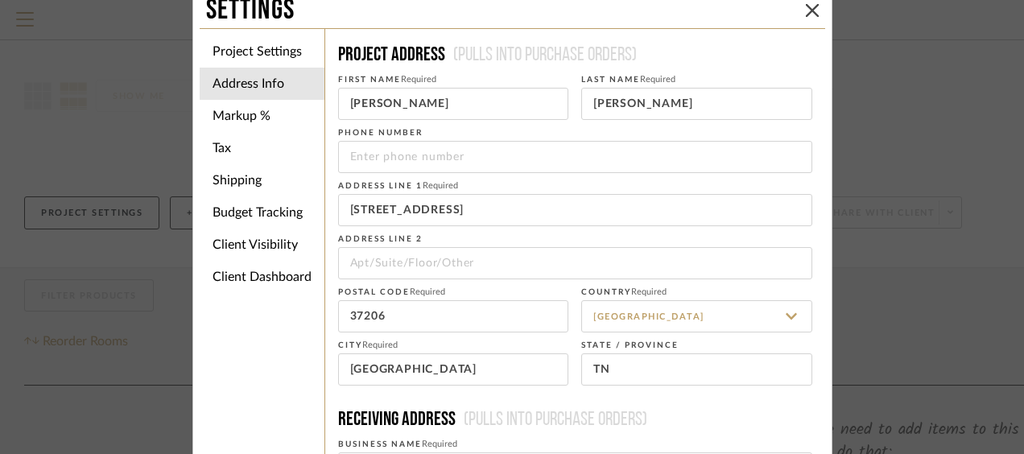
click at [254, 58] on li "Project Settings" at bounding box center [262, 51] width 125 height 32
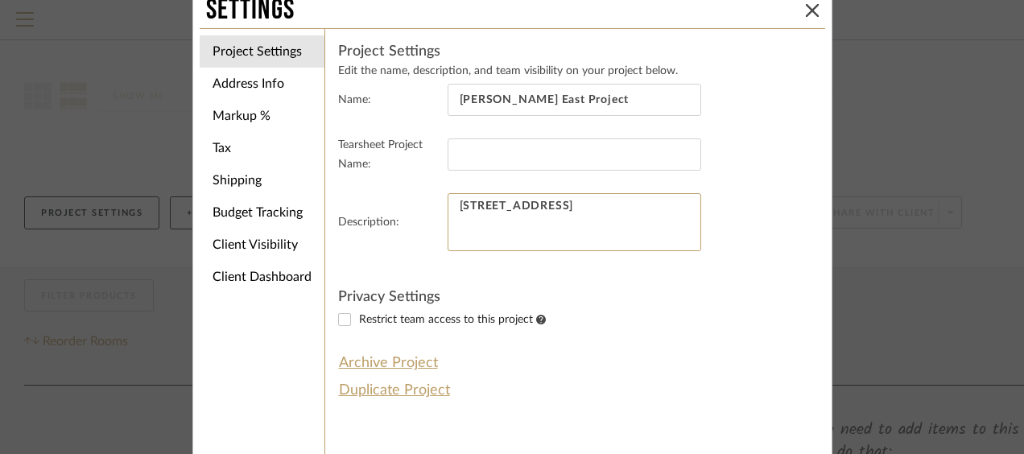
click at [559, 219] on textarea "707 S. 12th Street Nashville, TN" at bounding box center [573, 222] width 253 height 58
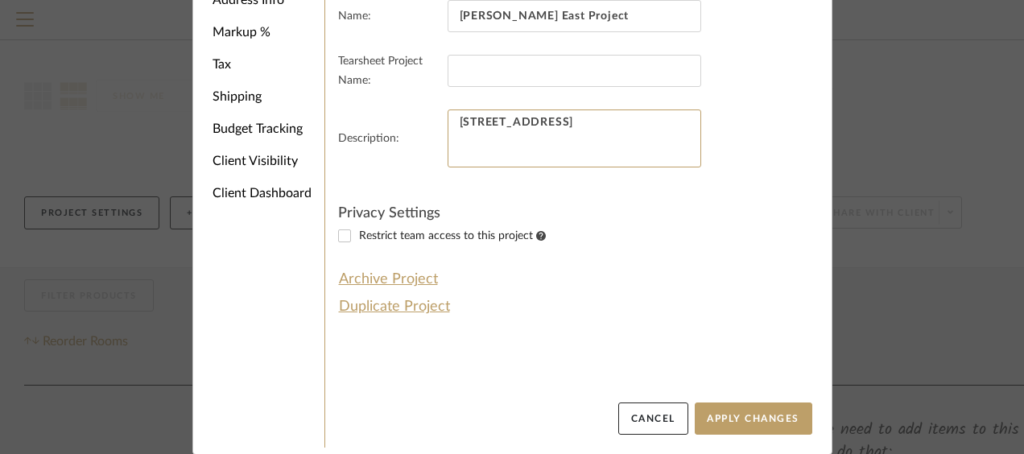
type textarea "707 S. 12th Street Nashville, TN 37206"
click at [745, 419] on button "Apply Changes" at bounding box center [752, 418] width 117 height 32
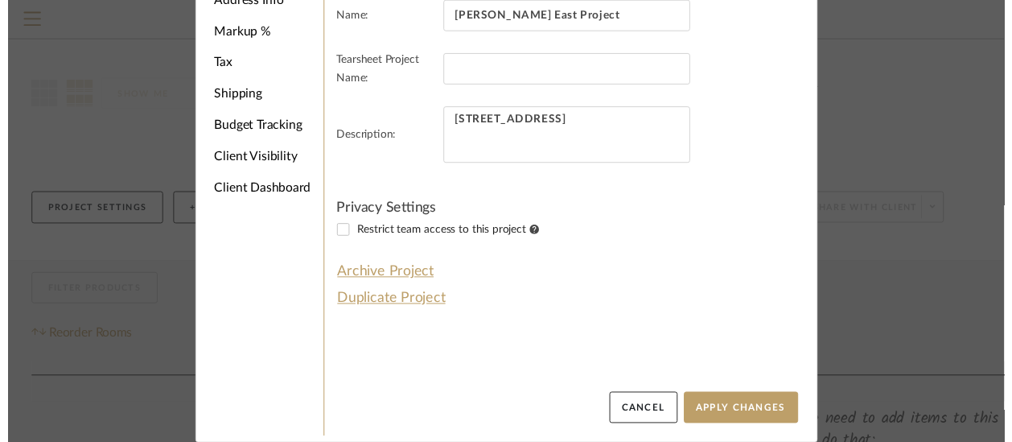
scroll to position [0, 0]
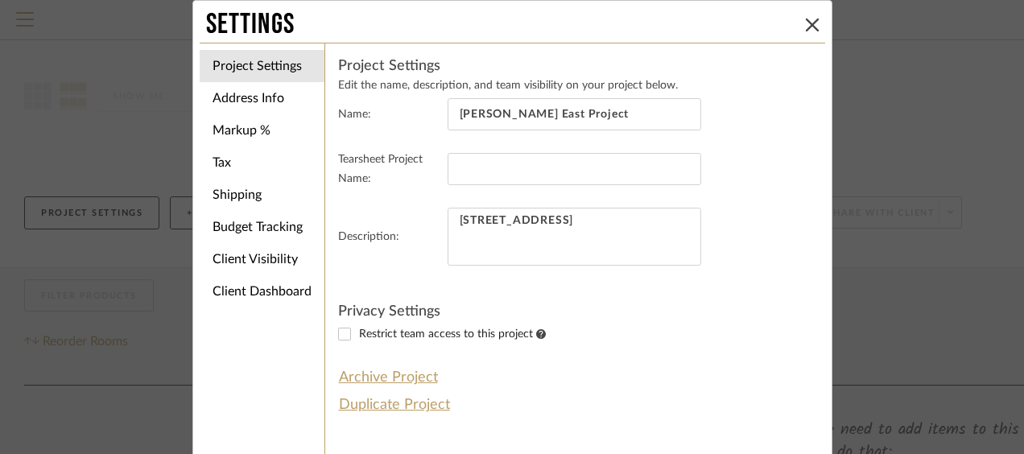
click at [810, 24] on icon at bounding box center [812, 25] width 13 height 13
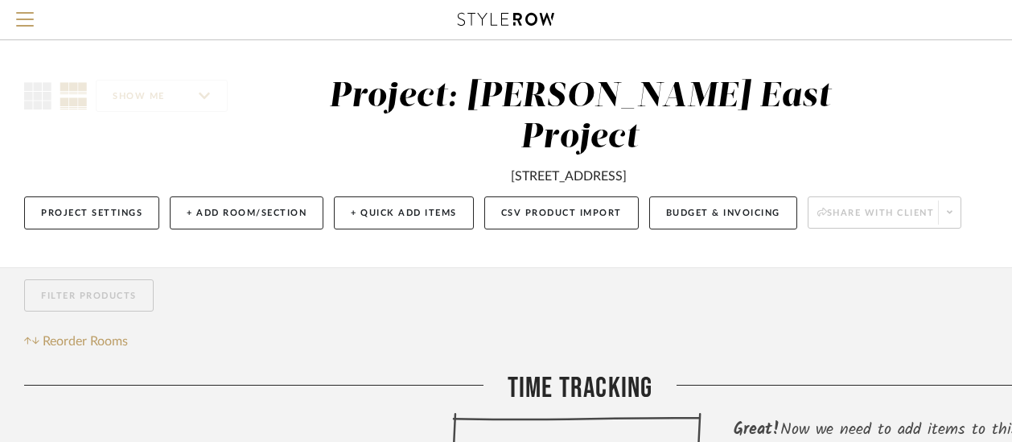
click at [27, 13] on span "Menu" at bounding box center [25, 13] width 18 height 2
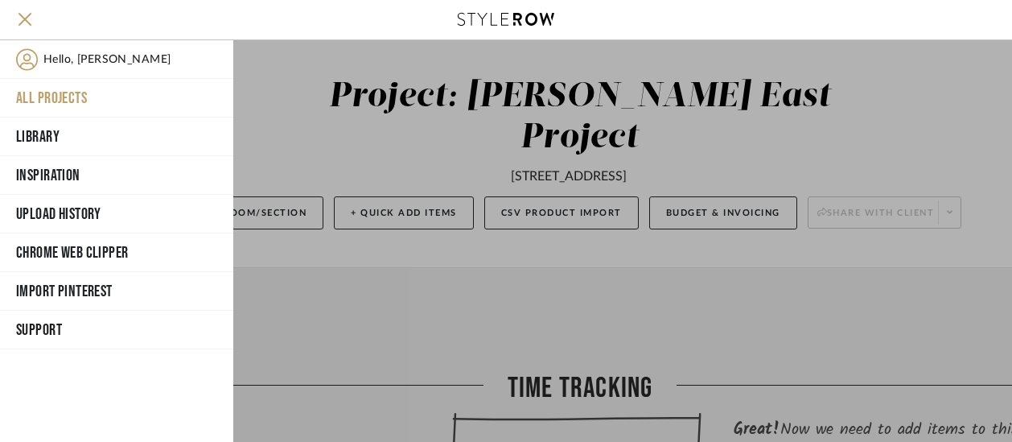
click at [45, 97] on button "All Projects" at bounding box center [116, 98] width 233 height 39
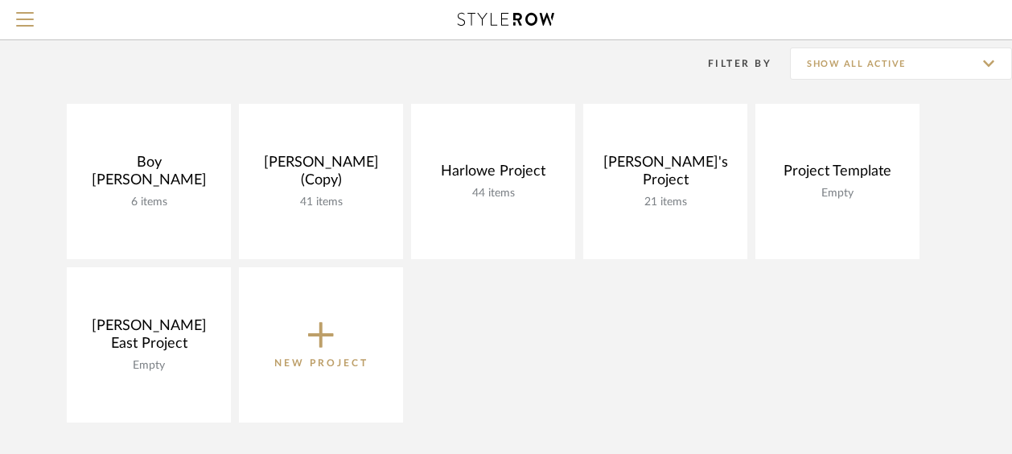
scroll to position [124, 0]
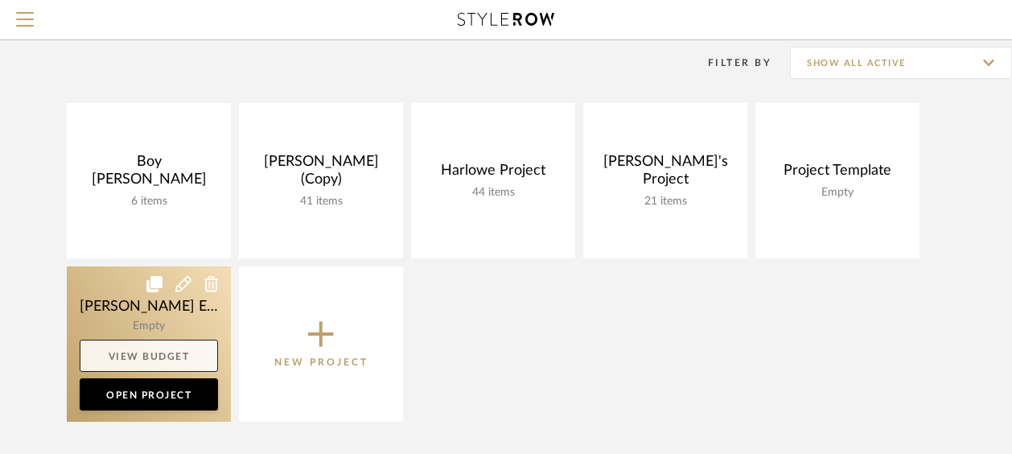
click at [188, 340] on link "View Budget" at bounding box center [149, 356] width 138 height 32
click at [170, 317] on link at bounding box center [149, 343] width 164 height 155
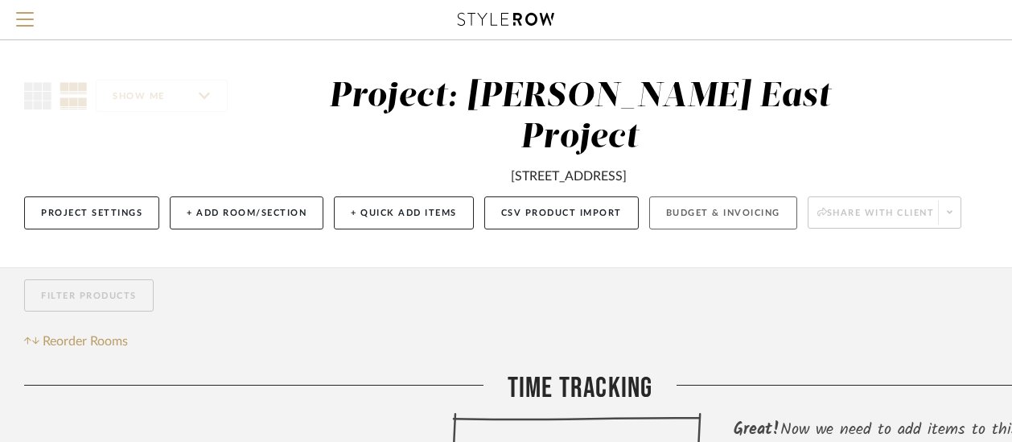
click at [730, 196] on button "Budget & Invoicing" at bounding box center [723, 212] width 148 height 33
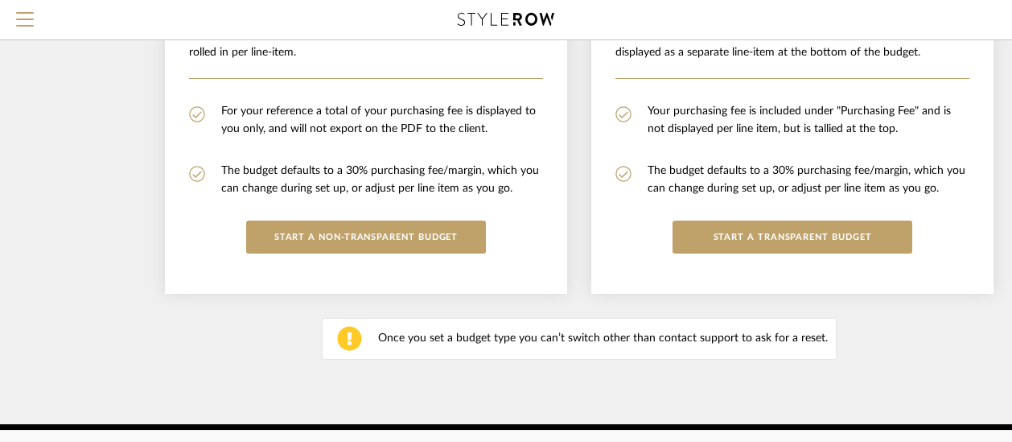
scroll to position [427, 0]
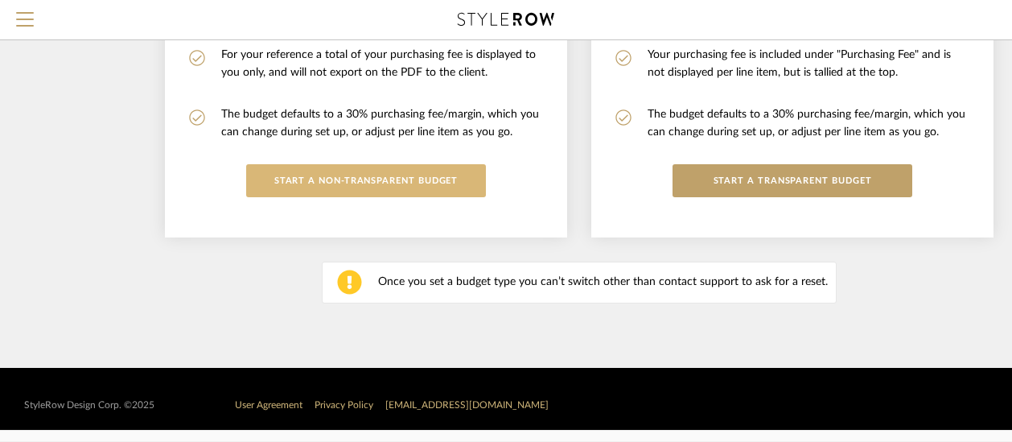
click at [458, 183] on button "START A Non-Transparent BUDGET" at bounding box center [366, 180] width 240 height 33
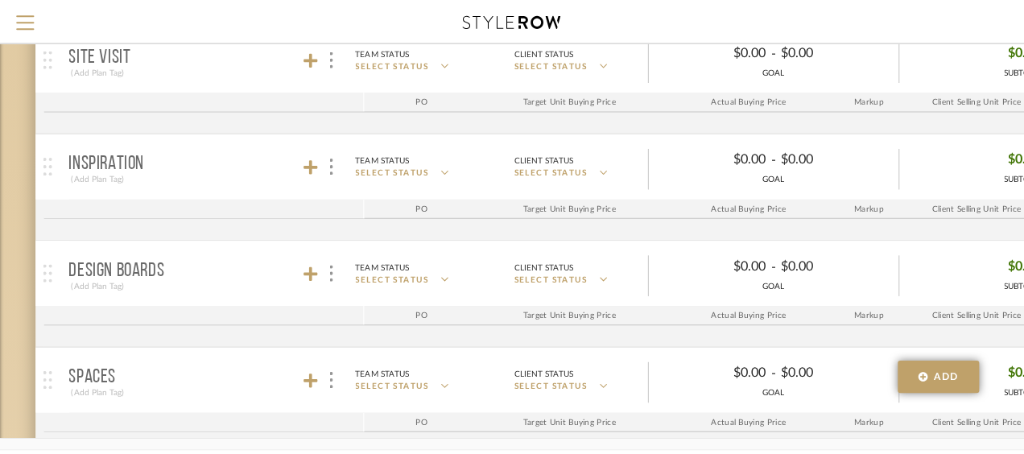
scroll to position [0, 0]
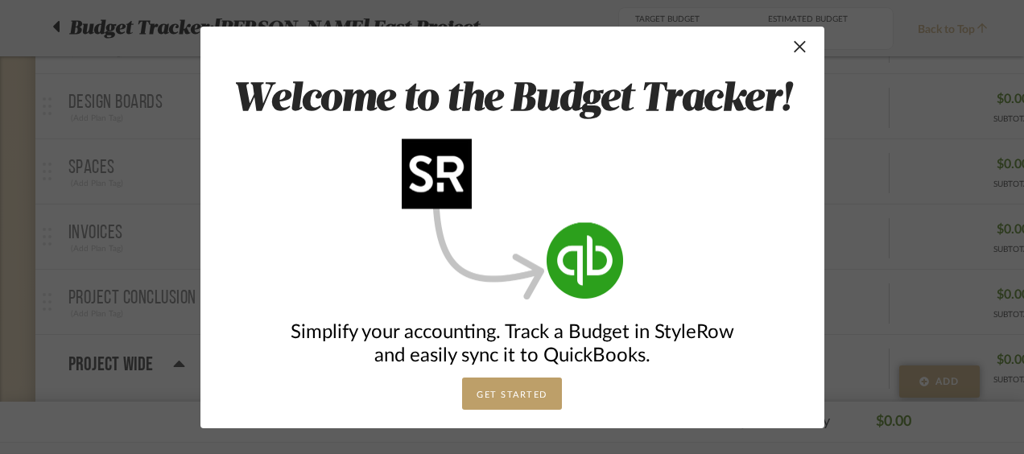
click at [534, 389] on button "GET STARTED" at bounding box center [512, 393] width 100 height 32
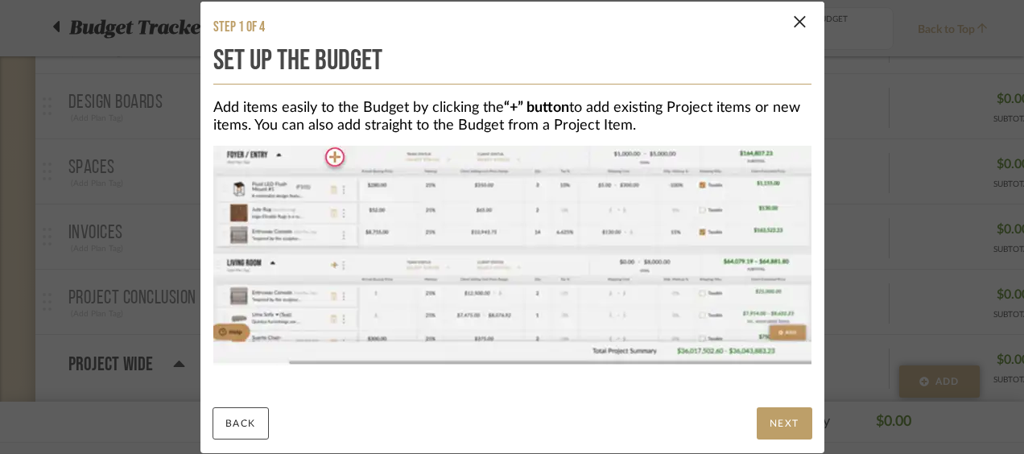
click at [775, 414] on button "NEXT" at bounding box center [784, 423] width 56 height 32
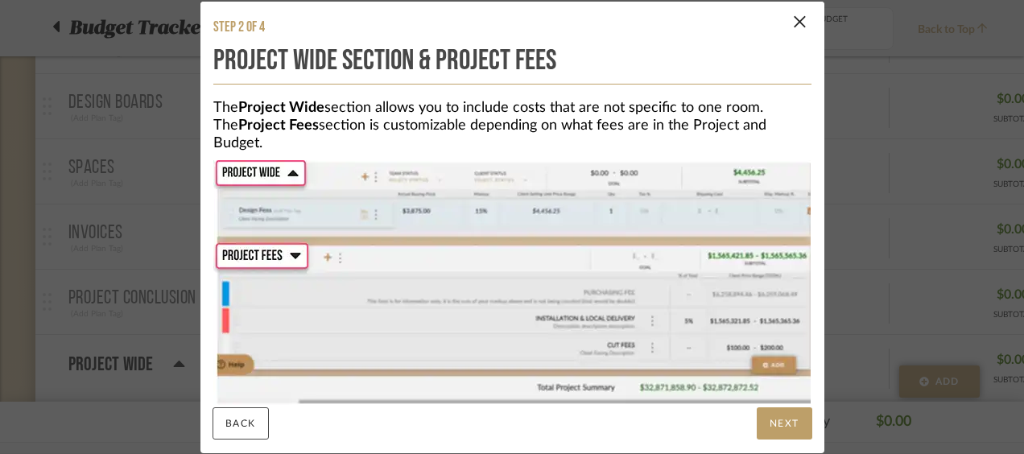
click at [775, 414] on button "NEXT" at bounding box center [784, 423] width 56 height 32
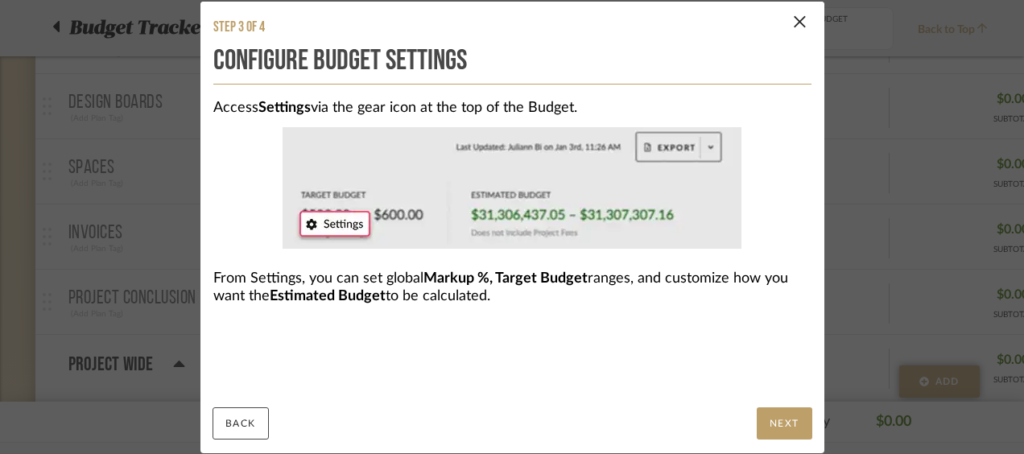
click at [775, 414] on button "NEXT" at bounding box center [784, 423] width 56 height 32
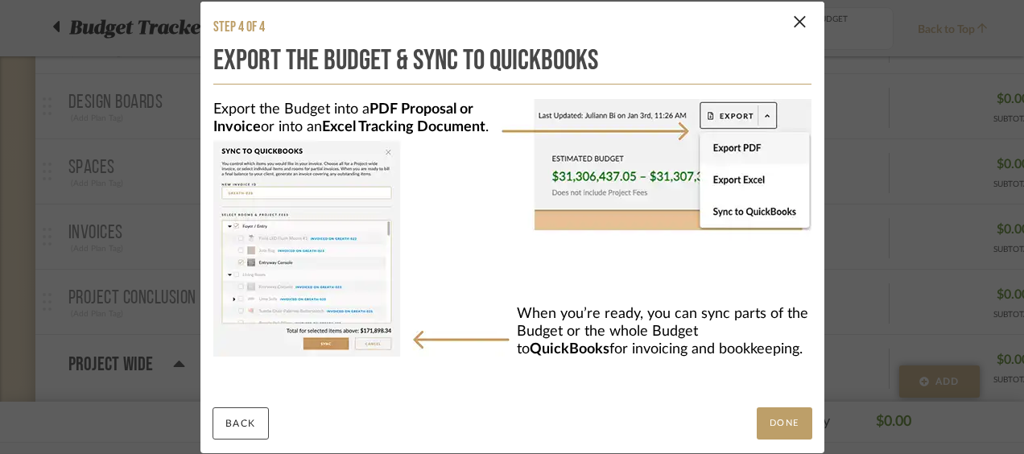
click at [775, 414] on button "DONE" at bounding box center [784, 423] width 56 height 32
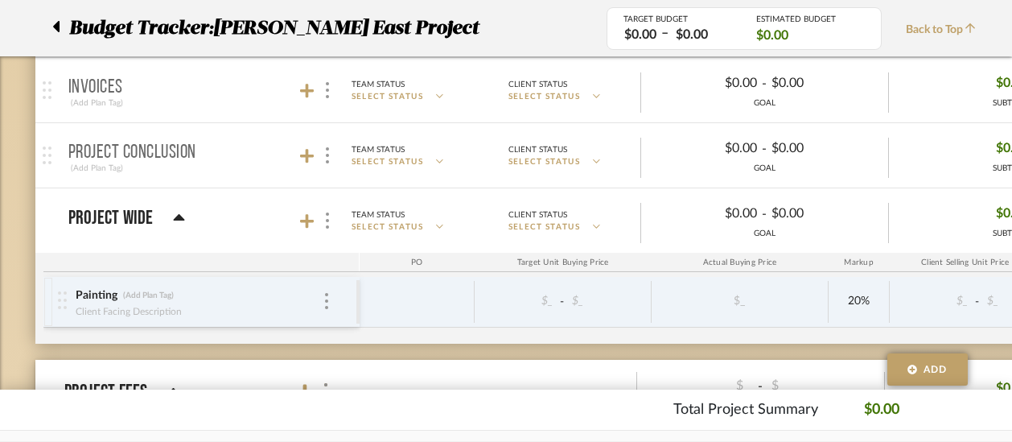
scroll to position [573, 0]
click at [319, 298] on div "Painting (Add Plan Tag)" at bounding box center [199, 296] width 248 height 15
click at [325, 296] on img at bounding box center [326, 302] width 3 height 16
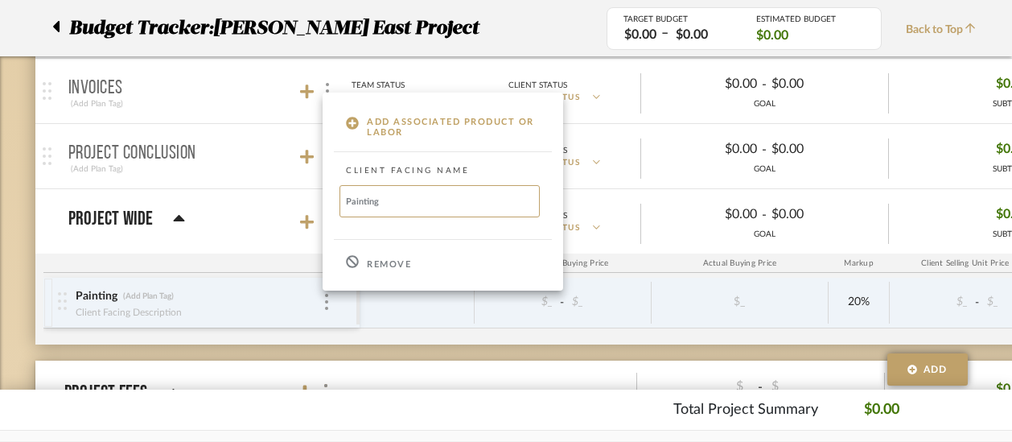
click at [359, 269] on div "Remove" at bounding box center [443, 262] width 241 height 43
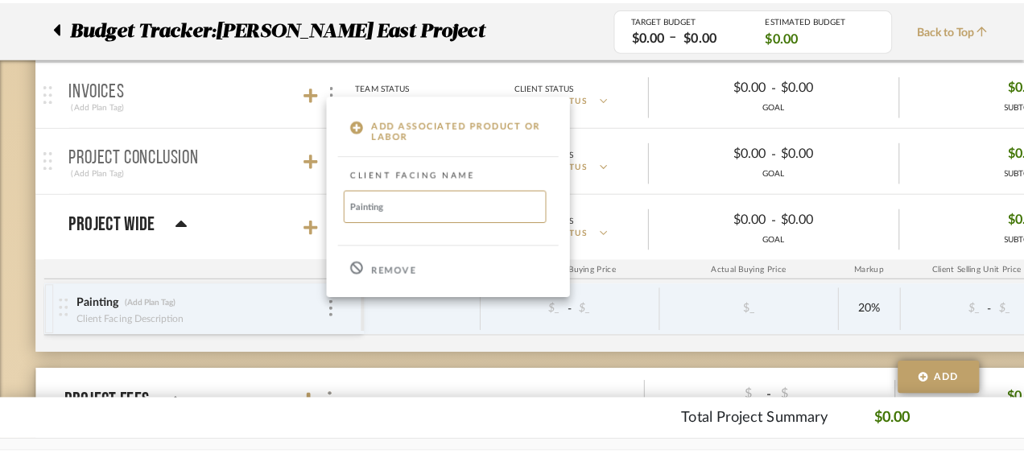
scroll to position [0, 0]
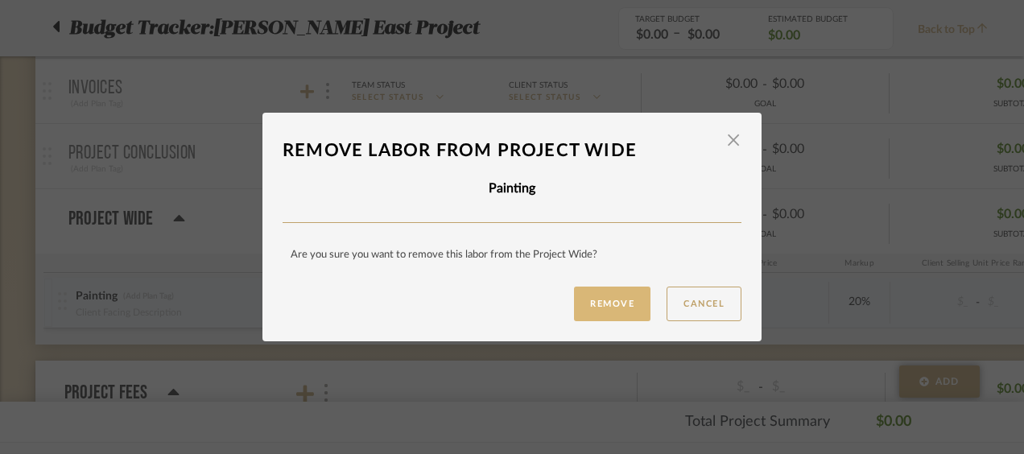
click at [588, 300] on button "Remove" at bounding box center [612, 303] width 76 height 35
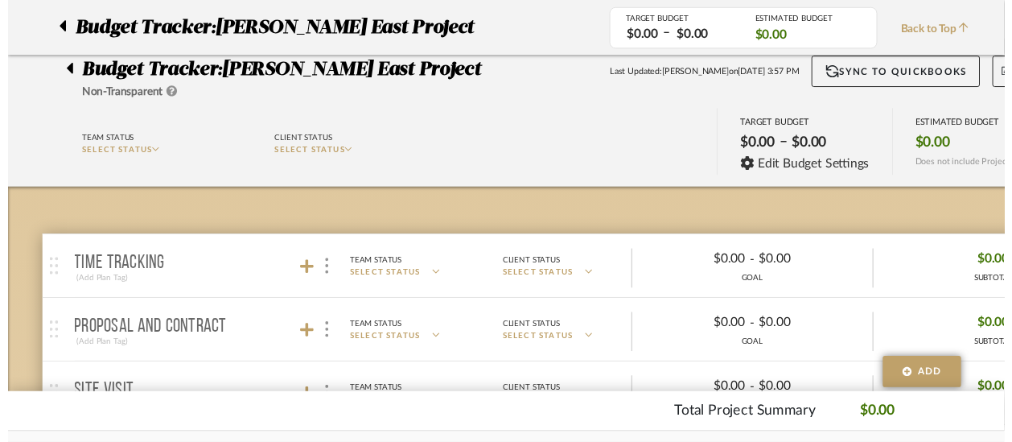
scroll to position [573, 0]
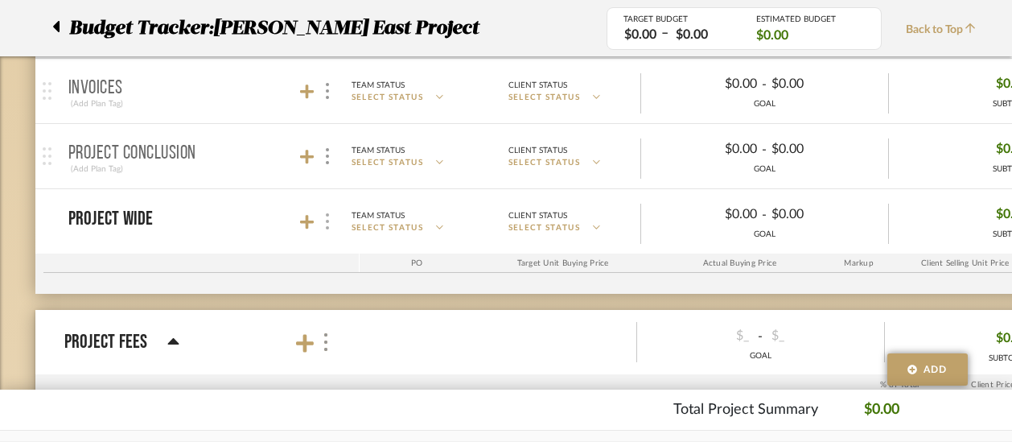
click at [329, 227] on div at bounding box center [327, 222] width 17 height 22
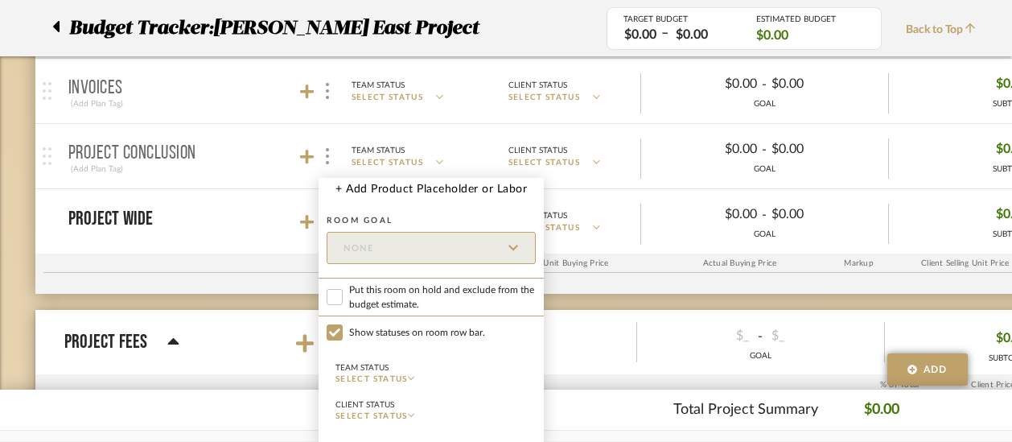
click at [306, 218] on div at bounding box center [506, 221] width 1012 height 442
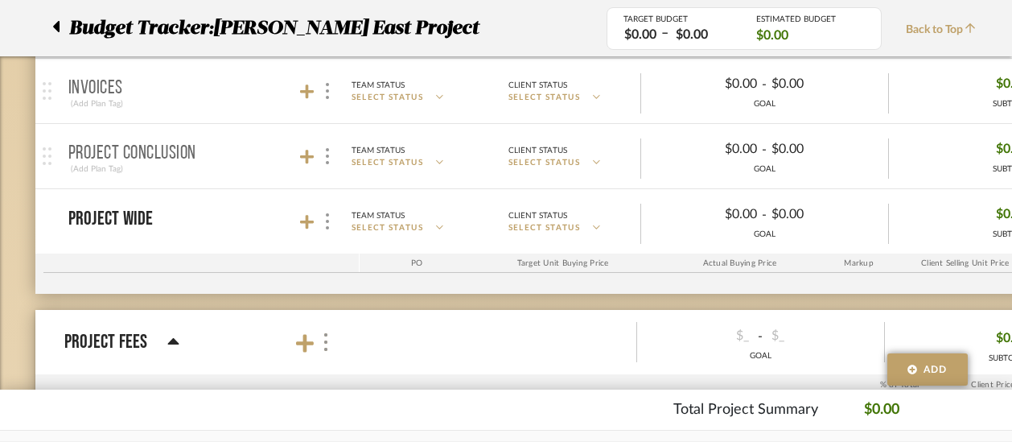
click at [306, 218] on icon at bounding box center [307, 222] width 14 height 14
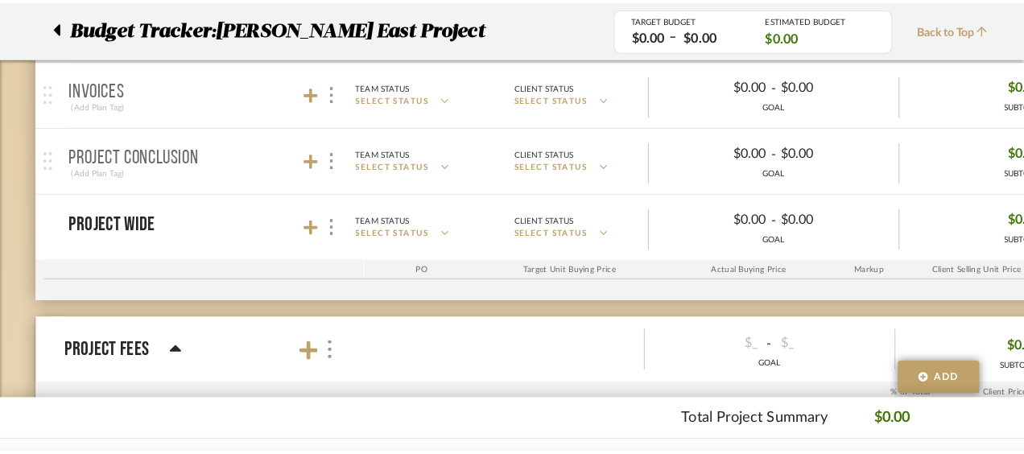
scroll to position [0, 0]
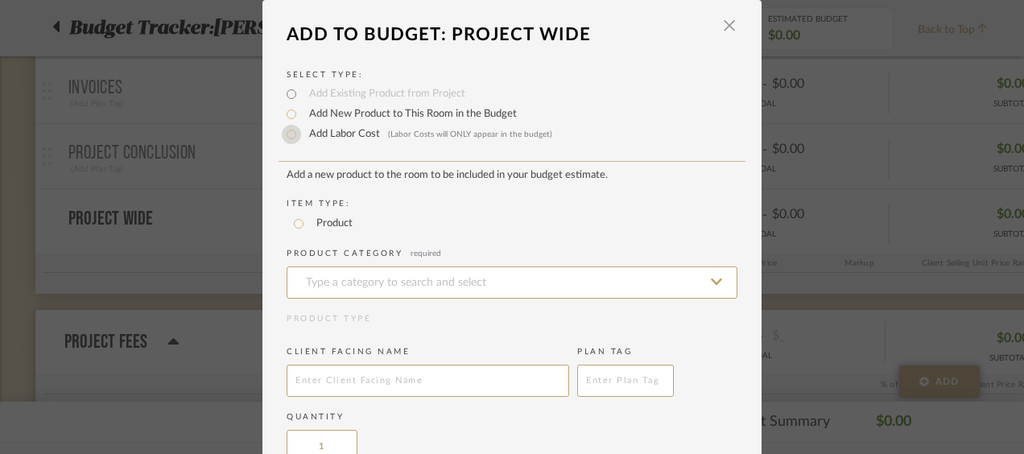
click at [290, 135] on input "Add Labor Cost (Labor Costs will ONLY appear in the budget)" at bounding box center [291, 134] width 19 height 19
radio input "true"
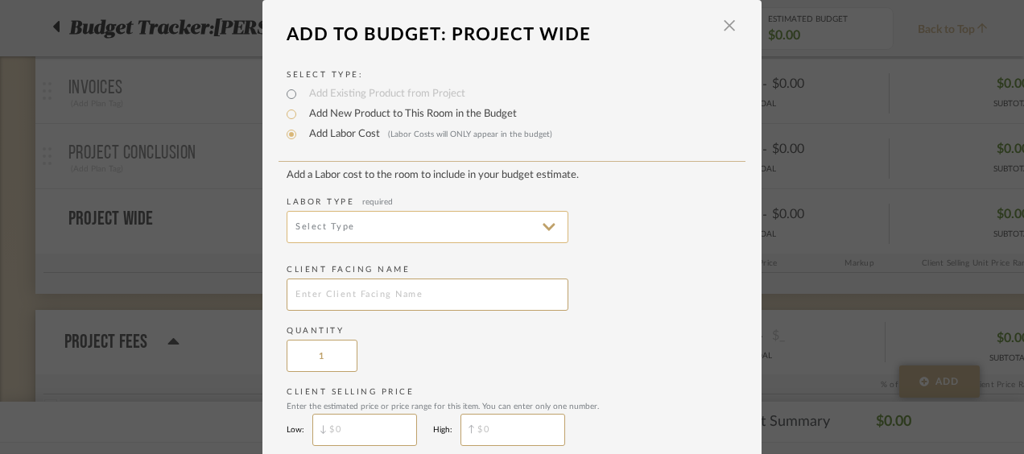
click at [533, 230] on input at bounding box center [427, 227] width 282 height 32
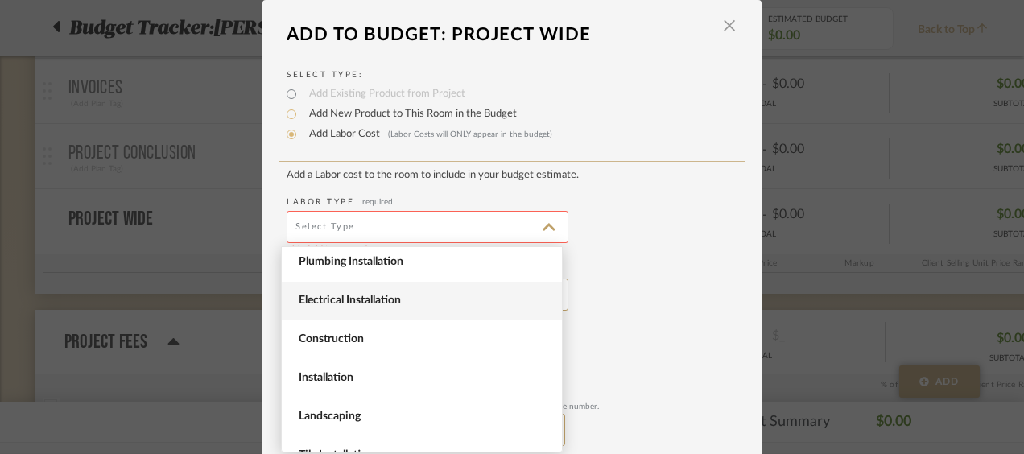
scroll to position [43, 0]
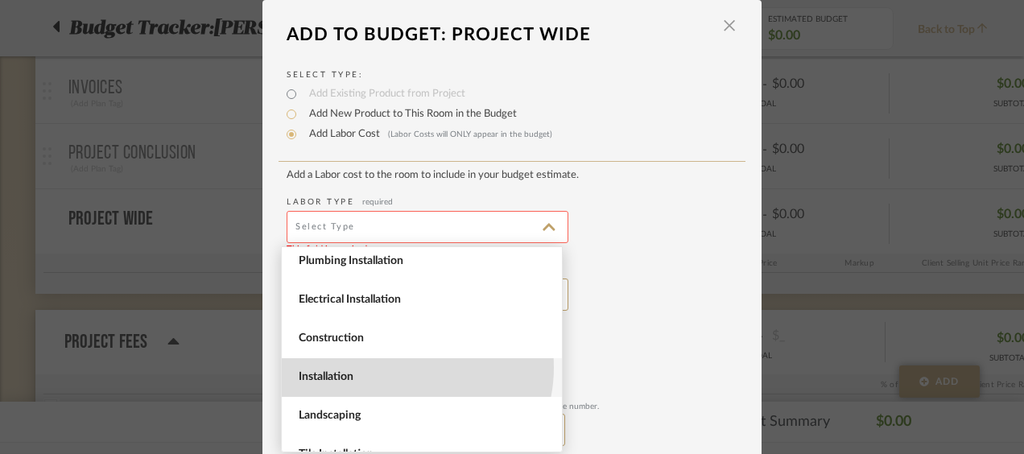
click at [400, 367] on span "Installation" at bounding box center [422, 377] width 280 height 39
type input "Installation"
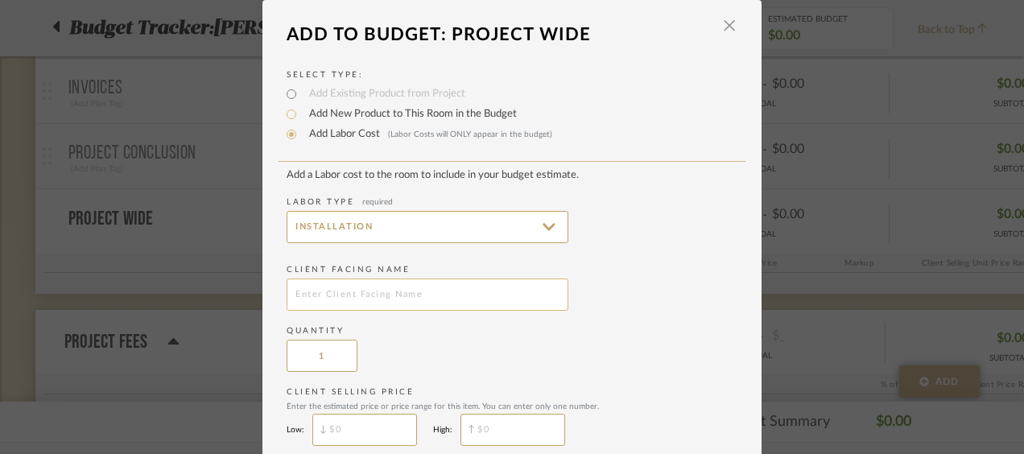
click at [336, 303] on input "text" at bounding box center [427, 294] width 282 height 32
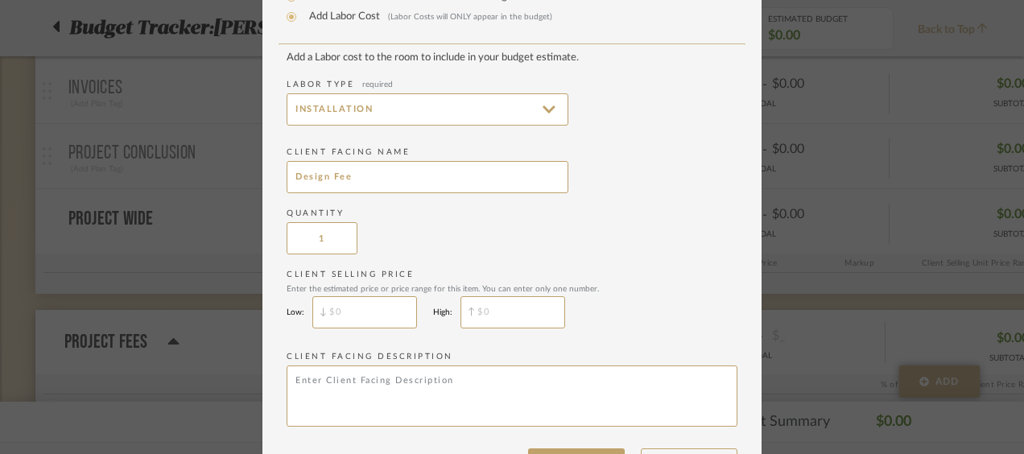
scroll to position [117, 0]
type input "Design Fee"
click at [364, 319] on input "$" at bounding box center [364, 313] width 105 height 32
type input "$3,000"
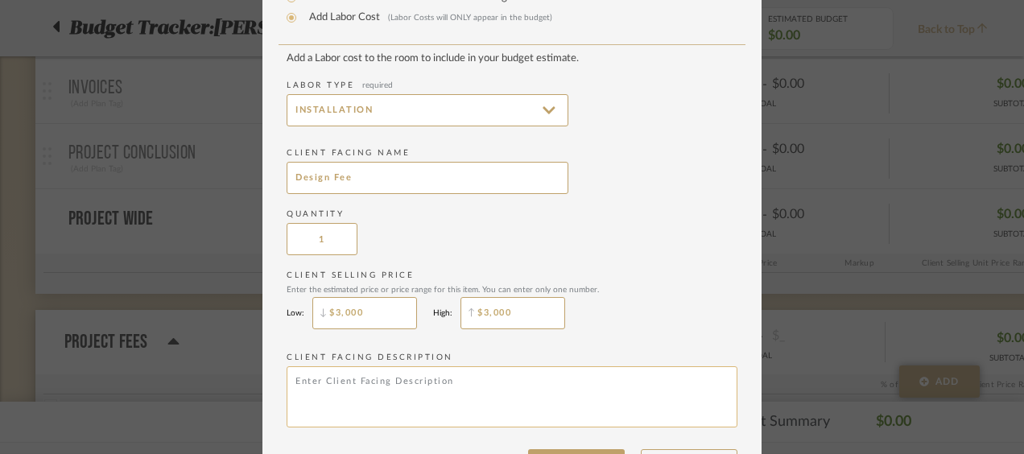
click at [311, 378] on textarea at bounding box center [511, 396] width 451 height 61
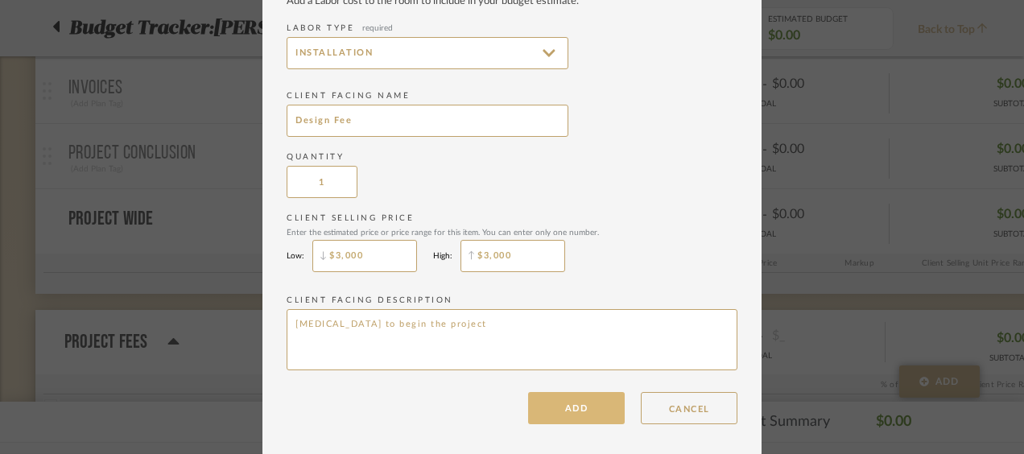
type textarea "Retainer to begin the project"
click at [583, 410] on button "ADD" at bounding box center [576, 408] width 97 height 32
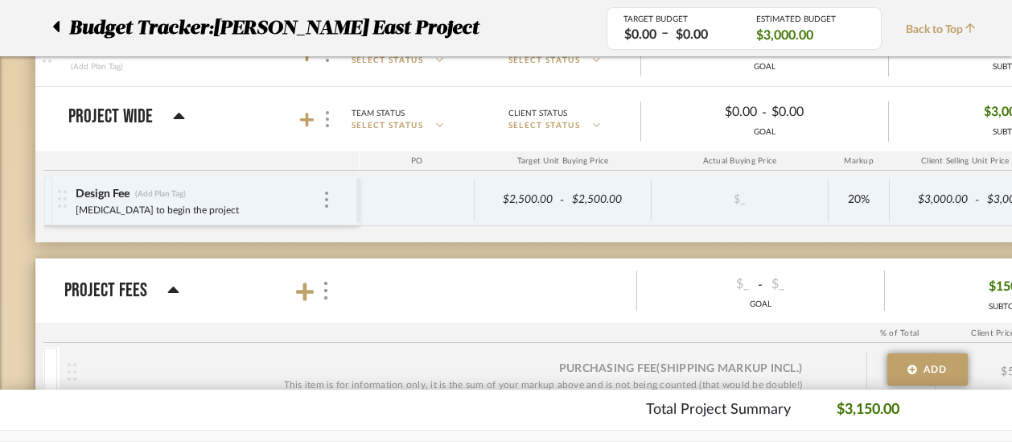
scroll to position [675, 146]
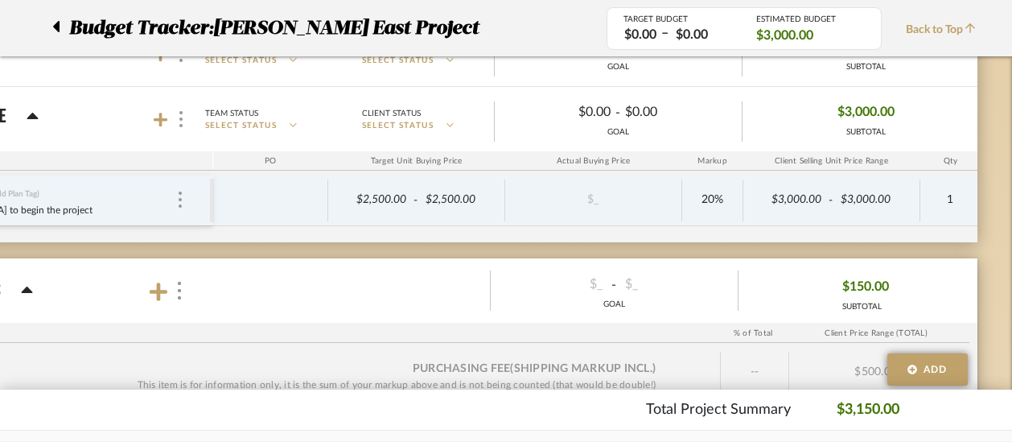
click at [868, 295] on span "$150.00" at bounding box center [866, 286] width 47 height 25
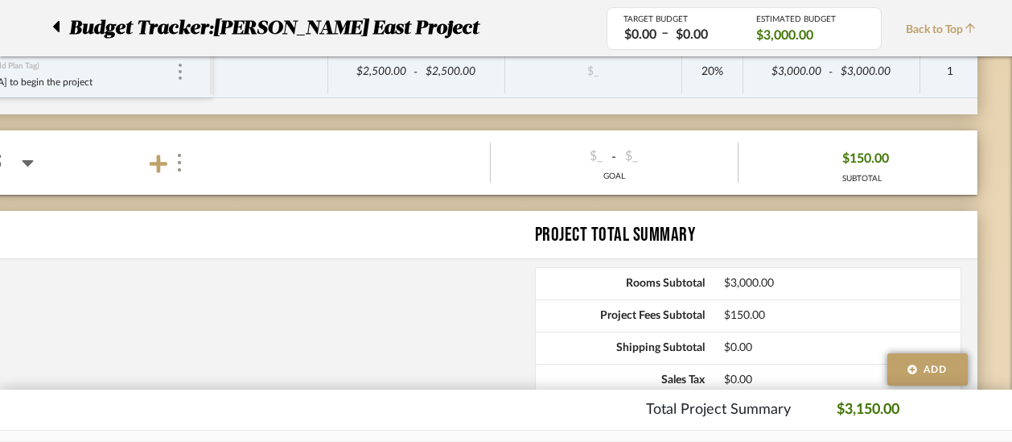
scroll to position [804, 146]
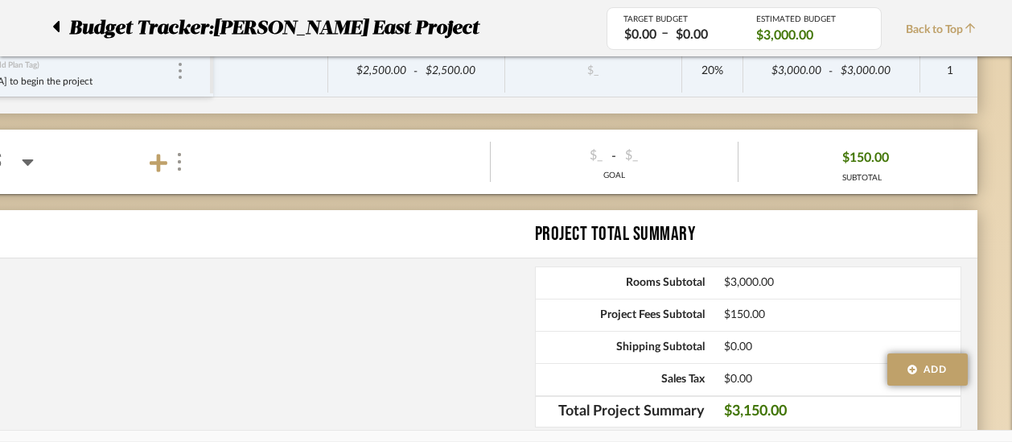
click at [26, 159] on icon at bounding box center [27, 162] width 11 height 6
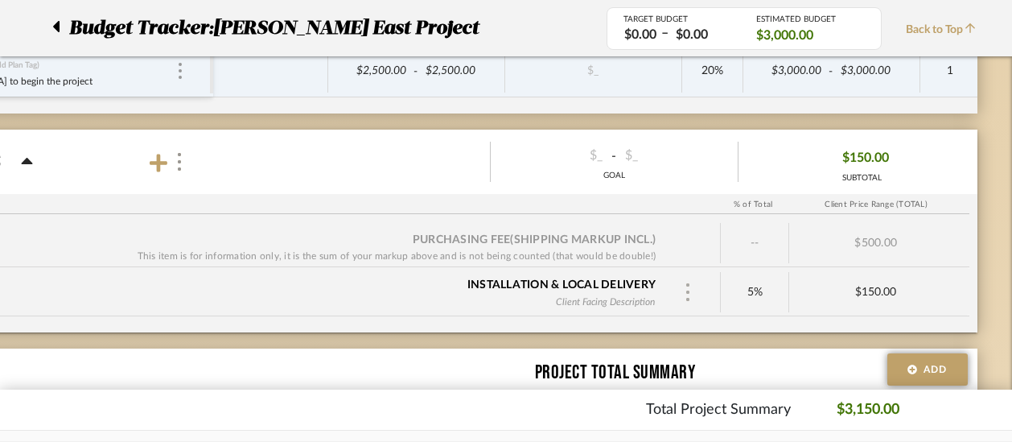
click at [686, 286] on img at bounding box center [688, 292] width 8 height 18
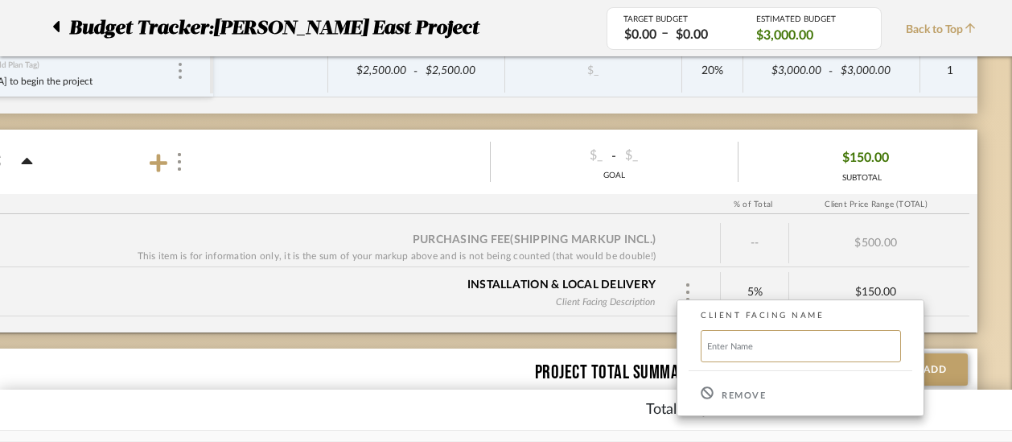
click at [740, 396] on p "Remove" at bounding box center [744, 395] width 44 height 11
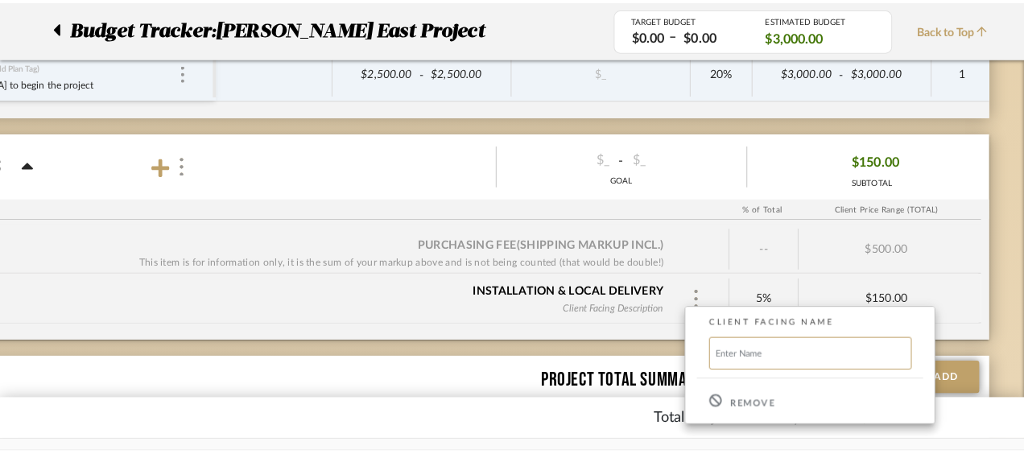
scroll to position [0, 0]
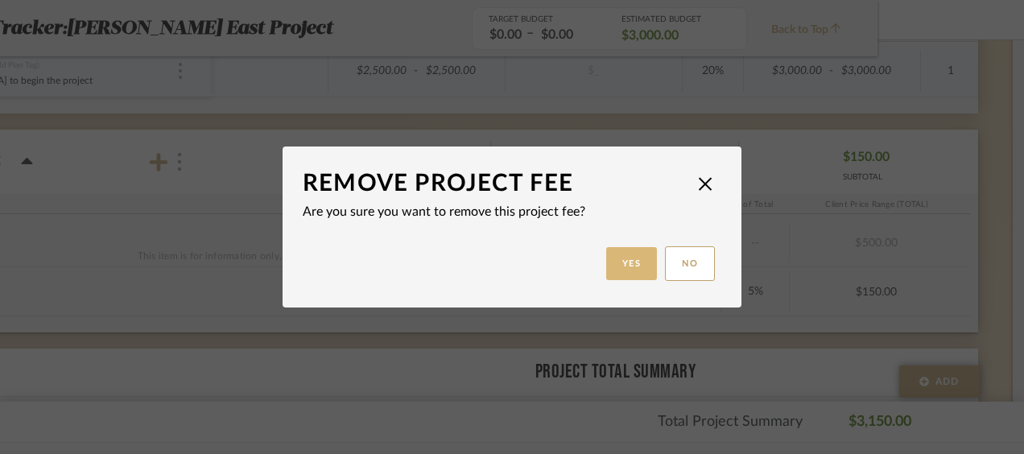
click at [624, 270] on button "Yes" at bounding box center [632, 263] width 52 height 33
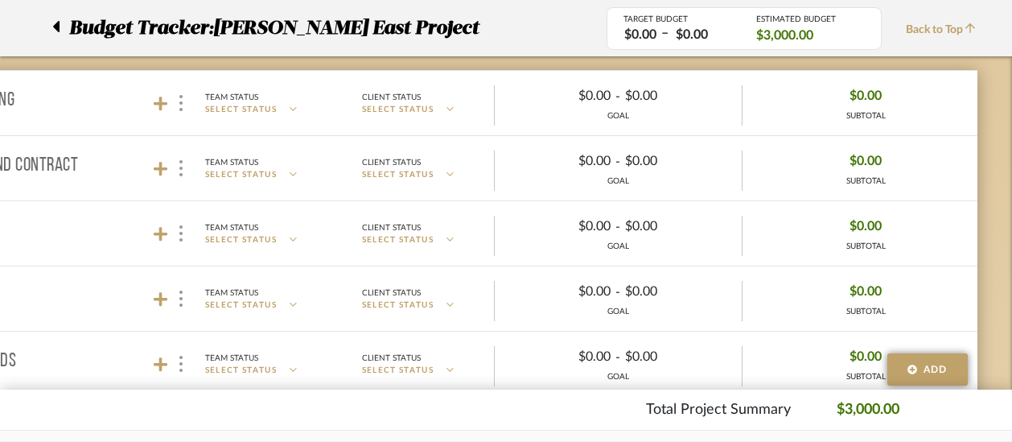
scroll to position [0, 146]
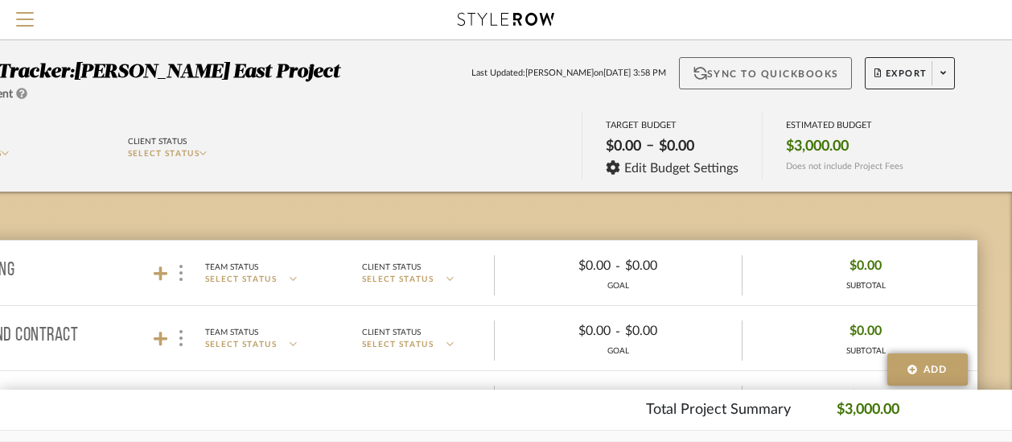
click at [785, 71] on button "Sync to QuickBooks" at bounding box center [765, 73] width 173 height 32
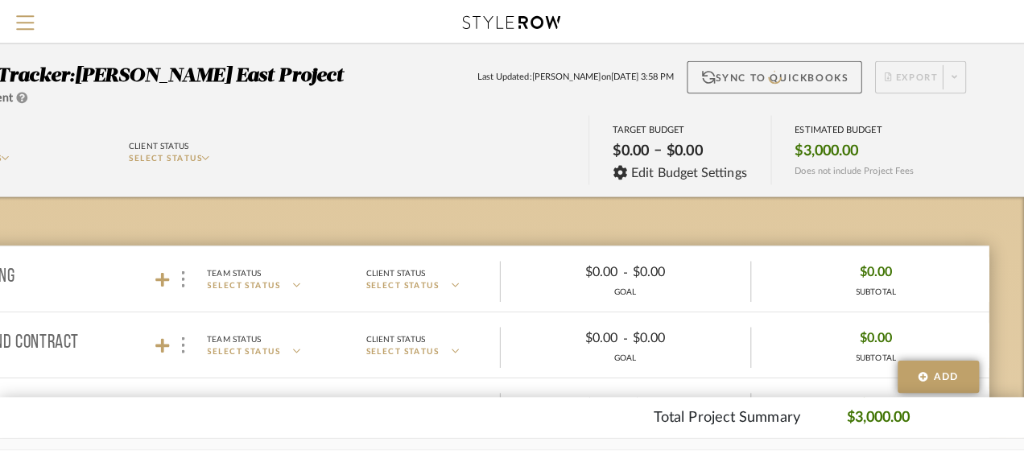
scroll to position [0, 0]
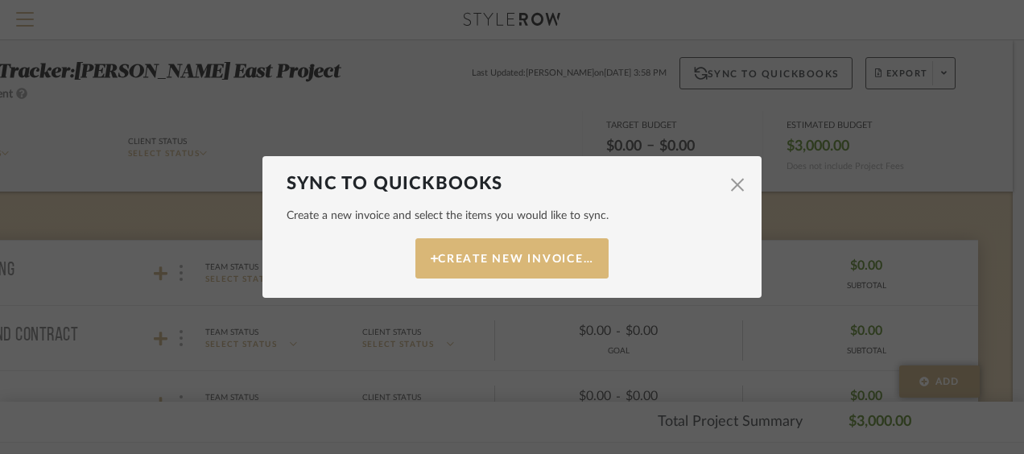
click at [540, 256] on button "Create New Invoice…" at bounding box center [511, 258] width 193 height 40
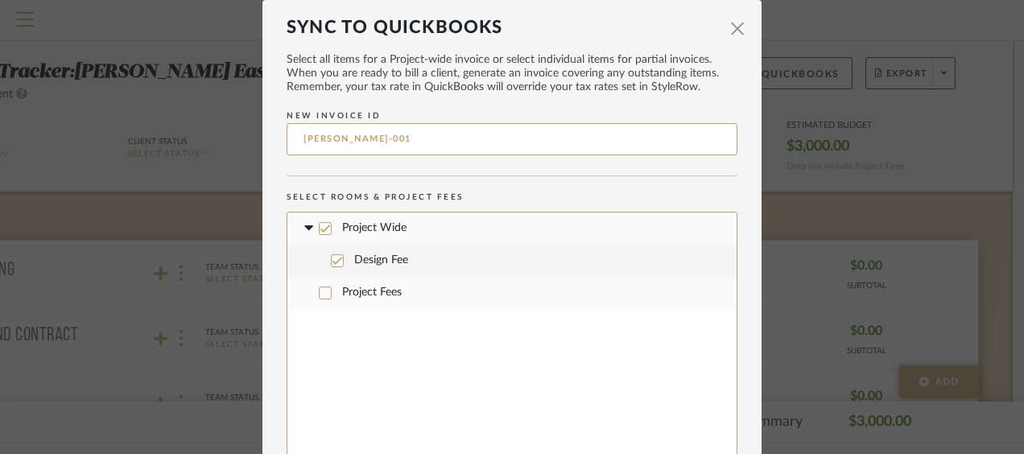
scroll to position [120, 0]
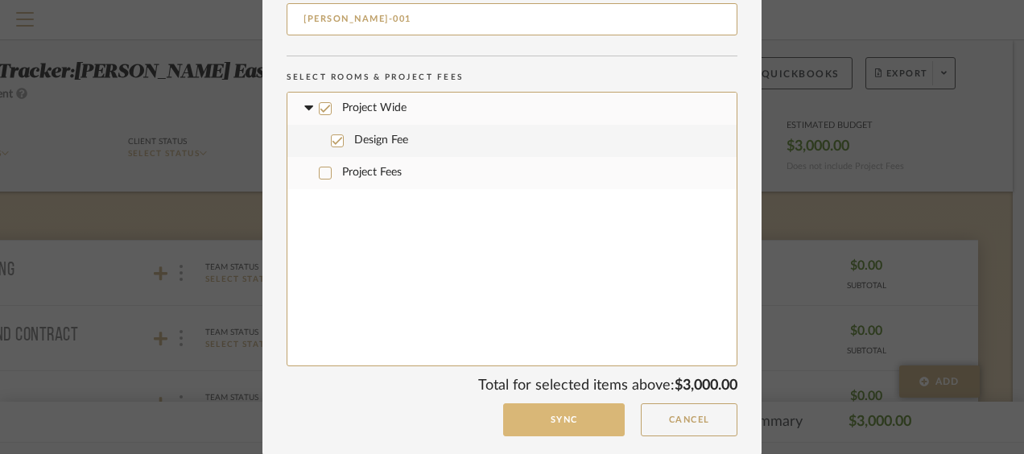
click at [564, 417] on button "Sync" at bounding box center [564, 419] width 122 height 33
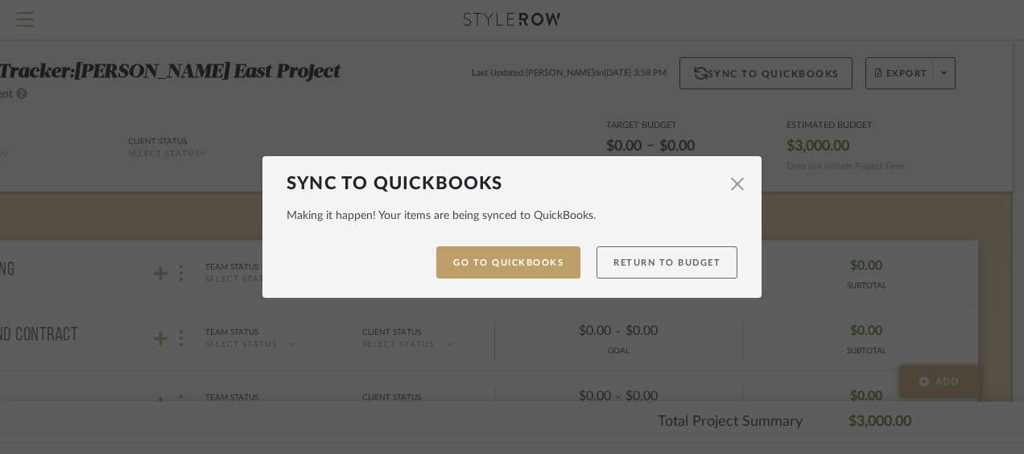
click at [649, 253] on button "Return to Budget" at bounding box center [666, 262] width 141 height 33
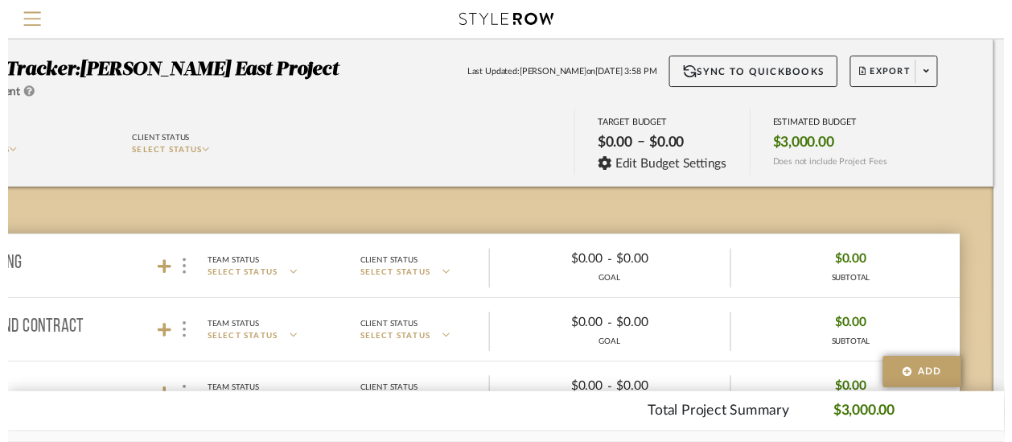
scroll to position [0, 146]
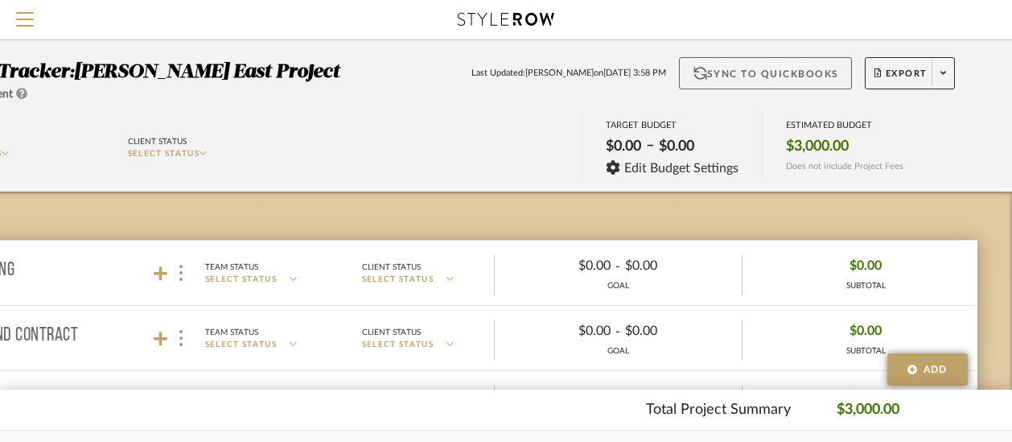
click at [719, 60] on button "Sync to QuickBooks" at bounding box center [765, 73] width 173 height 32
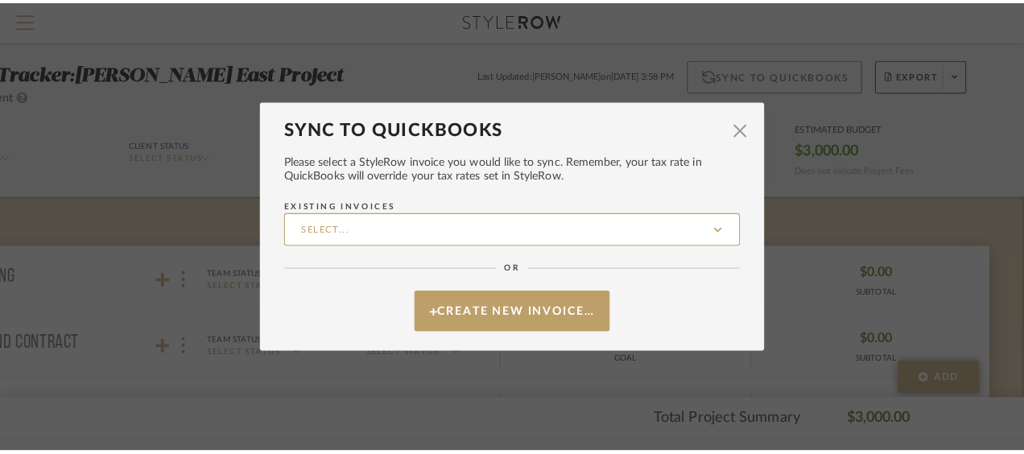
scroll to position [0, 0]
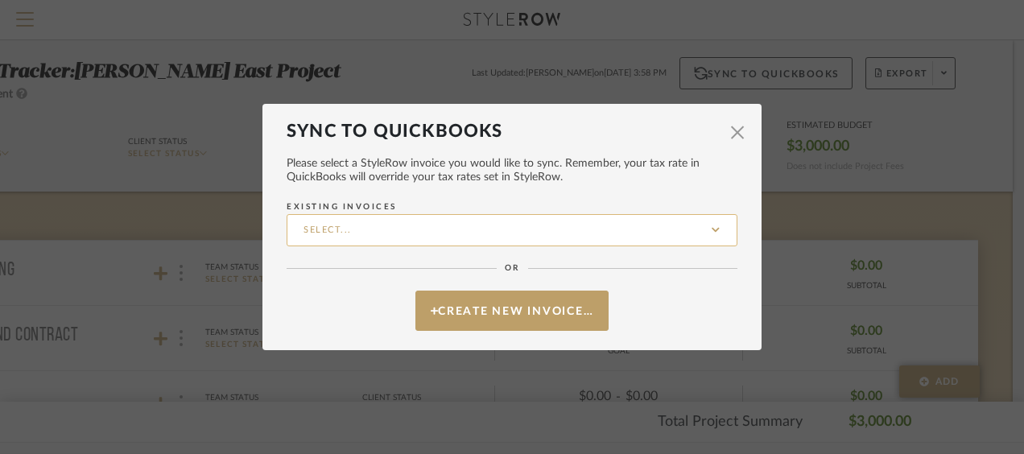
click at [713, 232] on input "Existing Invoices" at bounding box center [511, 230] width 451 height 32
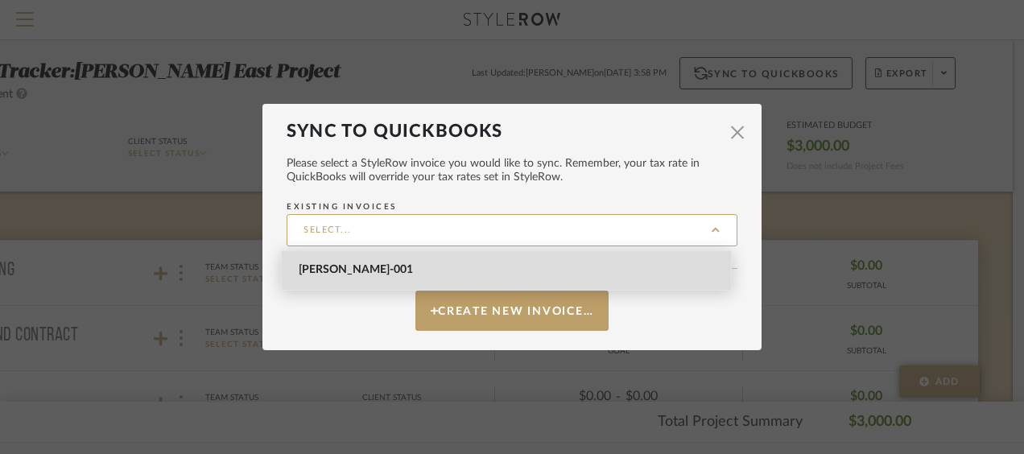
click at [368, 278] on span "TAYLOR-001" at bounding box center [506, 270] width 449 height 39
type input "TAYLOR-001"
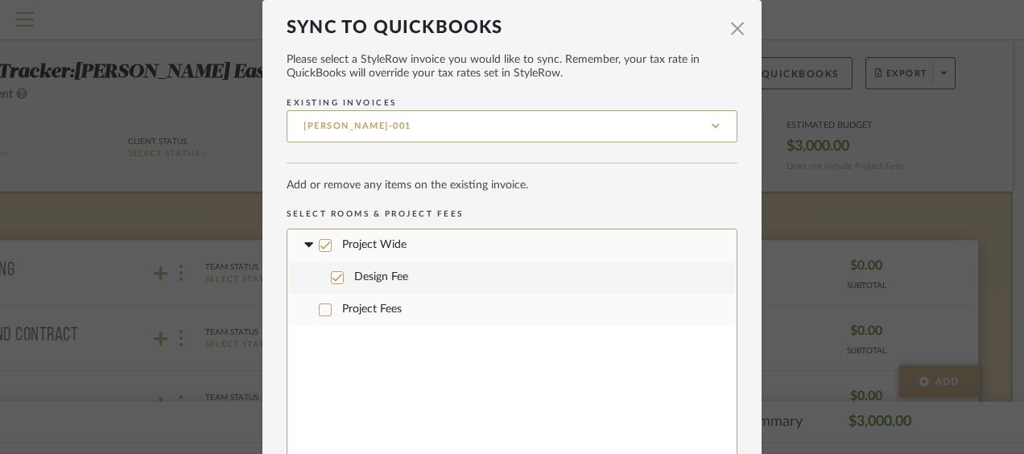
scroll to position [137, 0]
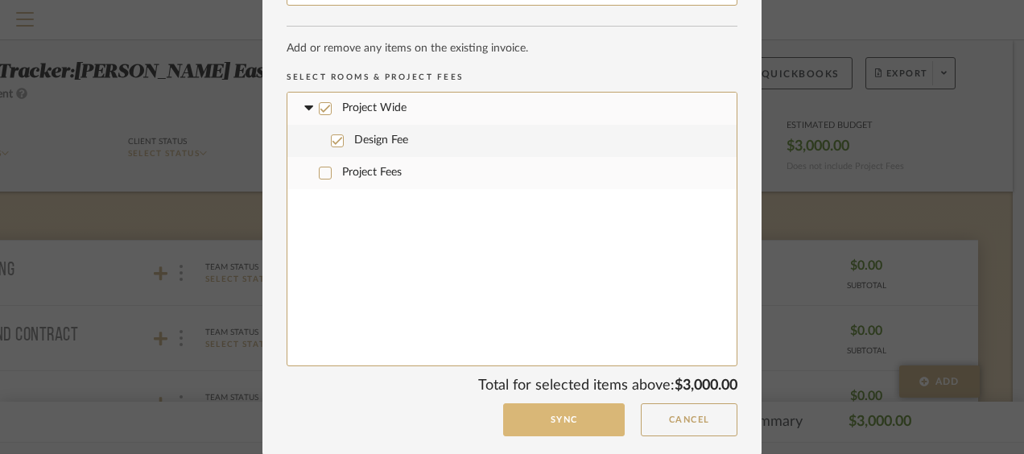
click at [525, 427] on button "Sync" at bounding box center [564, 419] width 122 height 33
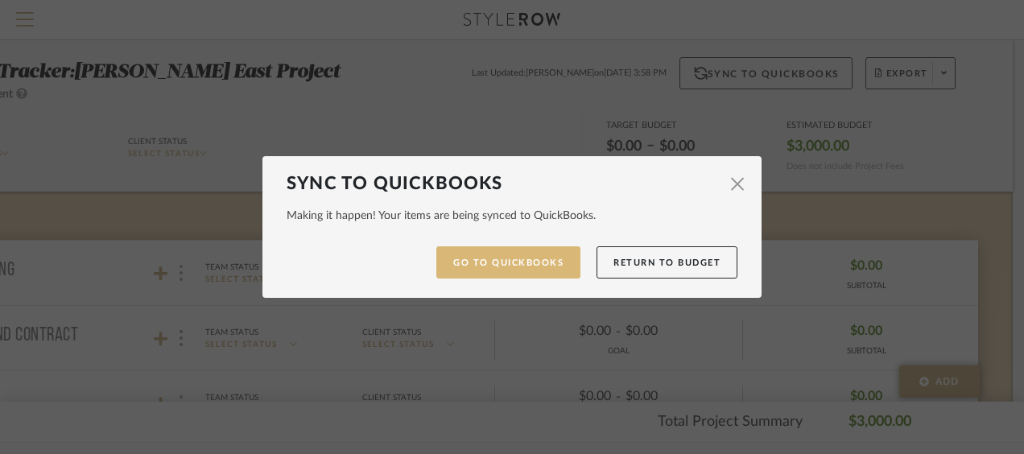
click at [550, 248] on link "Go to QuickBooks" at bounding box center [508, 262] width 144 height 33
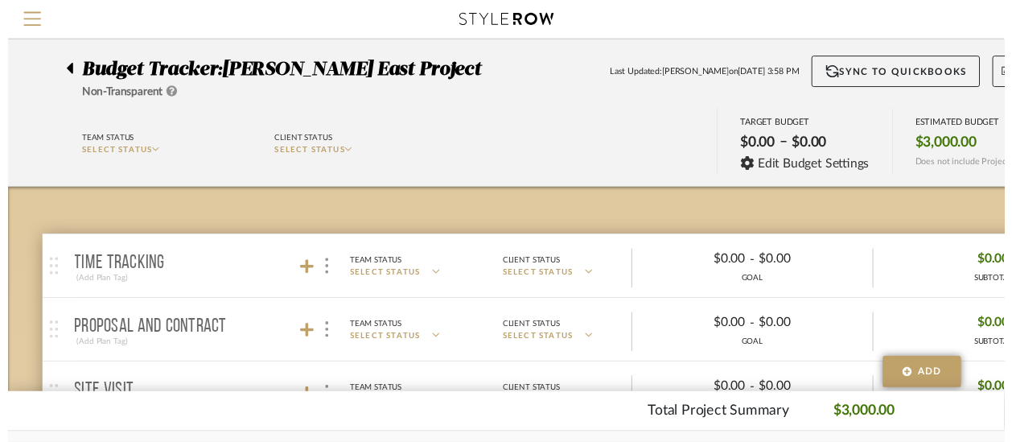
scroll to position [0, 146]
